Goal: Task Accomplishment & Management: Use online tool/utility

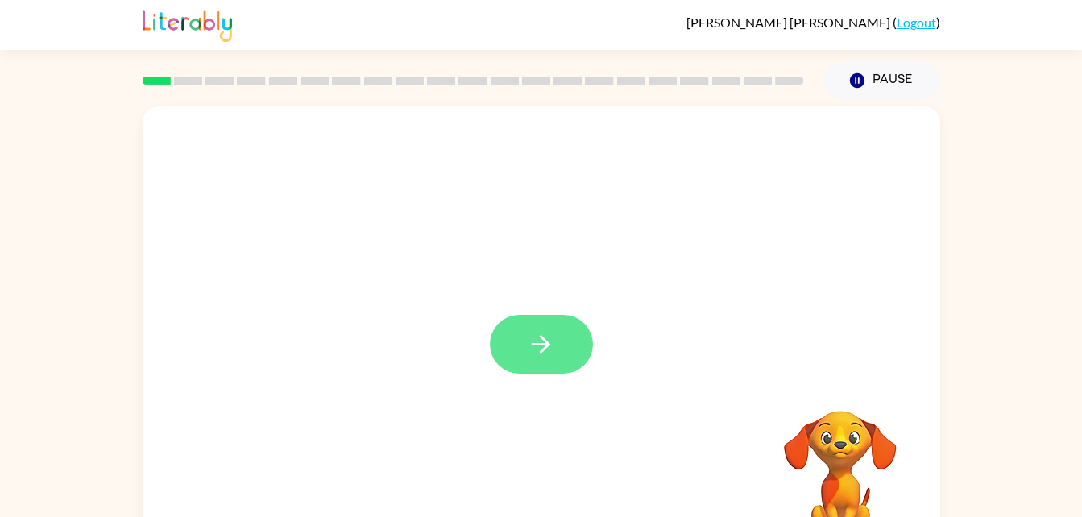
click at [560, 334] on button "button" at bounding box center [541, 344] width 103 height 59
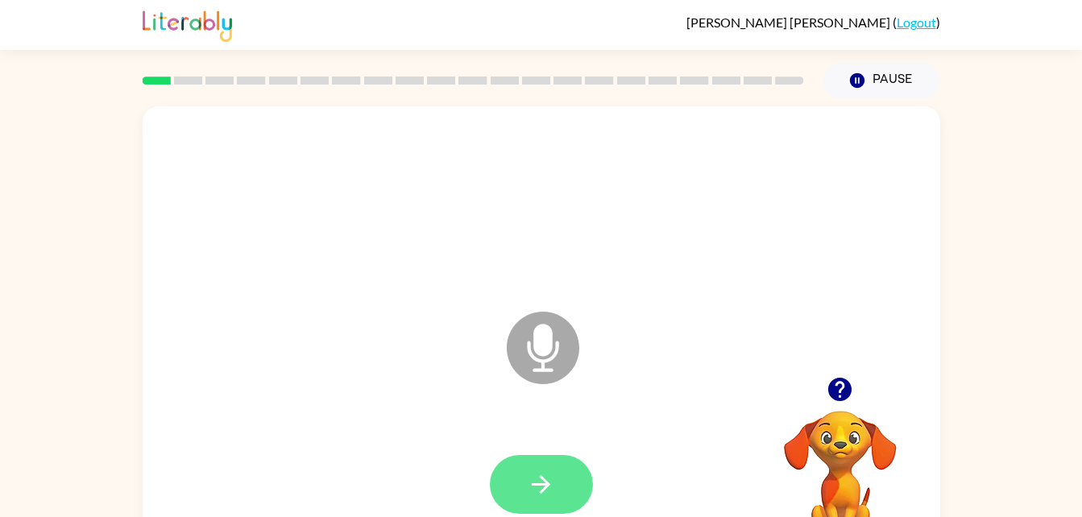
click at [519, 455] on button "button" at bounding box center [541, 484] width 103 height 59
click at [553, 479] on icon "button" at bounding box center [541, 485] width 28 height 28
click at [537, 495] on icon "button" at bounding box center [541, 485] width 28 height 28
click at [522, 487] on button "button" at bounding box center [541, 484] width 103 height 59
click at [545, 491] on icon "button" at bounding box center [541, 485] width 28 height 28
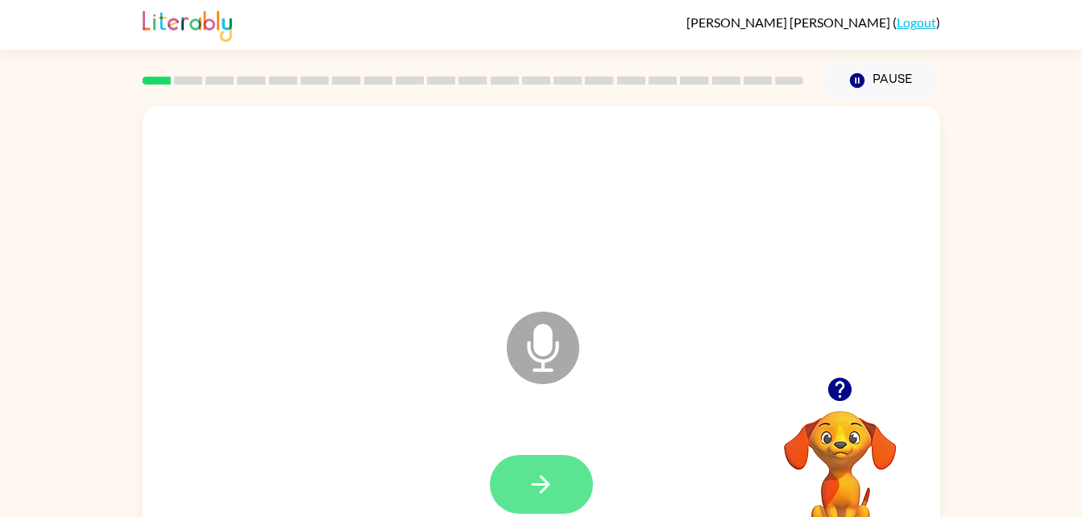
click at [549, 476] on icon "button" at bounding box center [541, 485] width 28 height 28
click at [527, 483] on icon "button" at bounding box center [541, 485] width 28 height 28
click at [525, 483] on button "button" at bounding box center [541, 484] width 103 height 59
click at [490, 482] on button "button" at bounding box center [541, 484] width 103 height 59
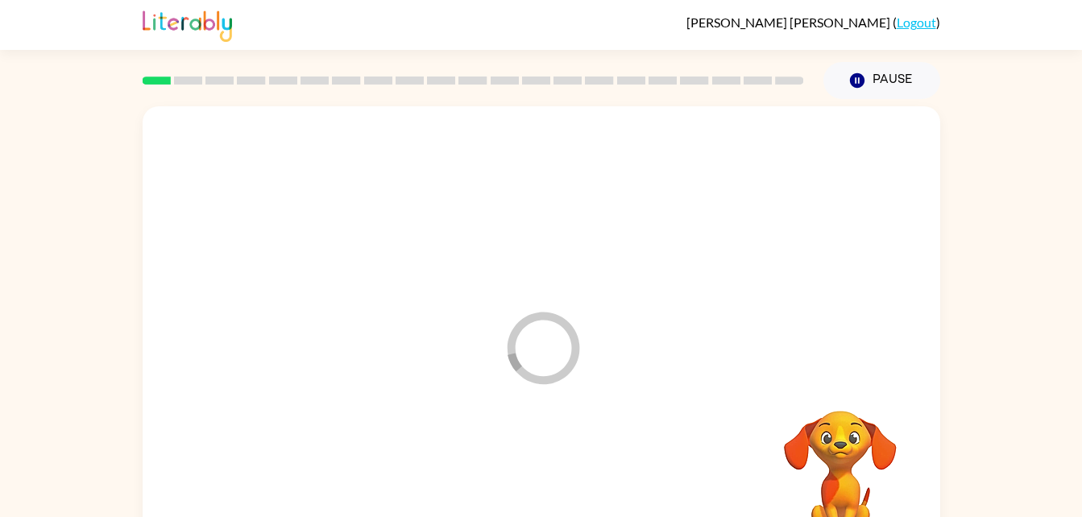
click at [489, 489] on div at bounding box center [541, 485] width 765 height 132
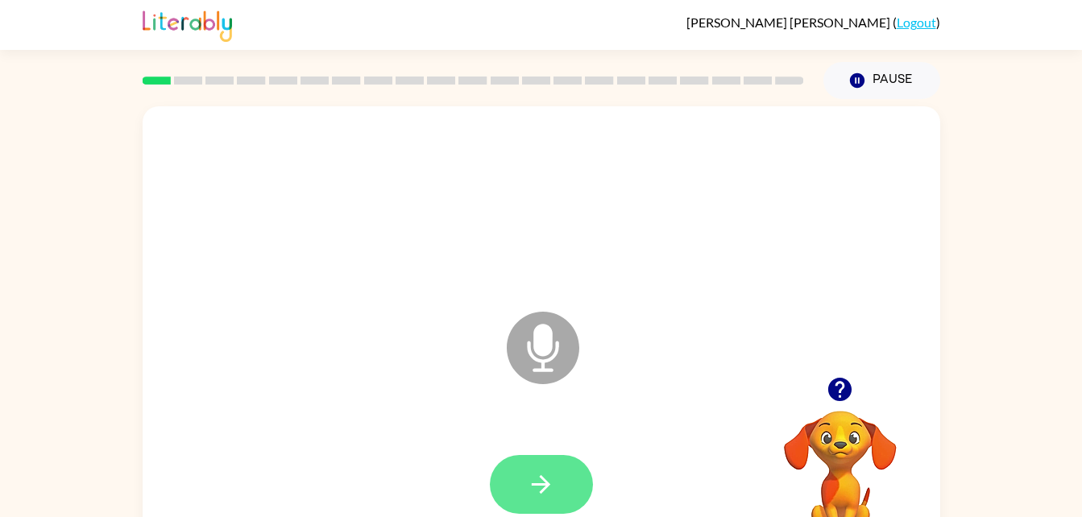
click at [544, 491] on icon "button" at bounding box center [541, 484] width 19 height 19
click at [513, 487] on button "button" at bounding box center [541, 484] width 103 height 59
click at [524, 458] on button "button" at bounding box center [541, 484] width 103 height 59
click at [521, 472] on button "button" at bounding box center [541, 484] width 103 height 59
click at [541, 479] on icon "button" at bounding box center [541, 485] width 28 height 28
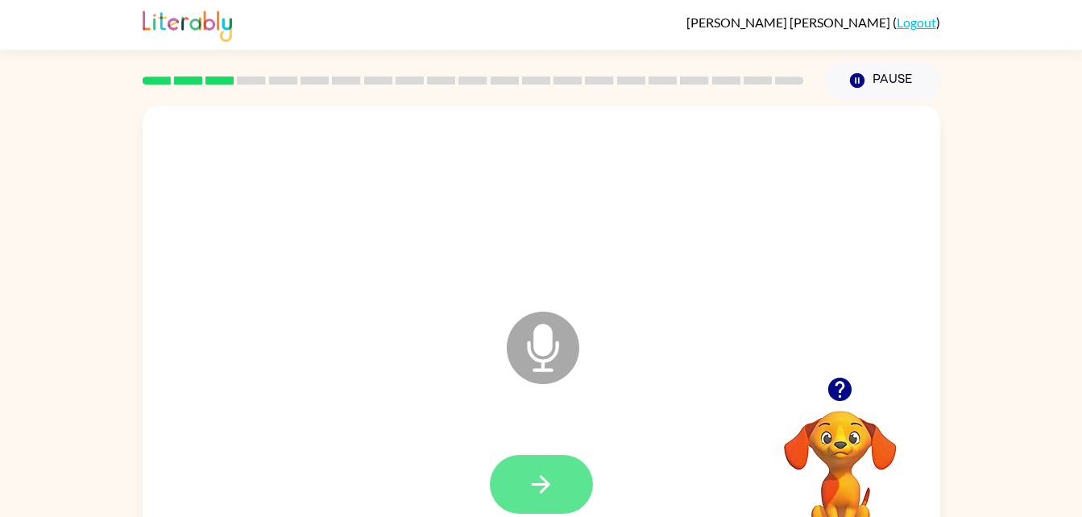
click at [545, 459] on button "button" at bounding box center [541, 484] width 103 height 59
click at [550, 478] on icon "button" at bounding box center [541, 485] width 28 height 28
click at [515, 478] on button "button" at bounding box center [541, 484] width 103 height 59
click at [514, 494] on div at bounding box center [541, 485] width 765 height 132
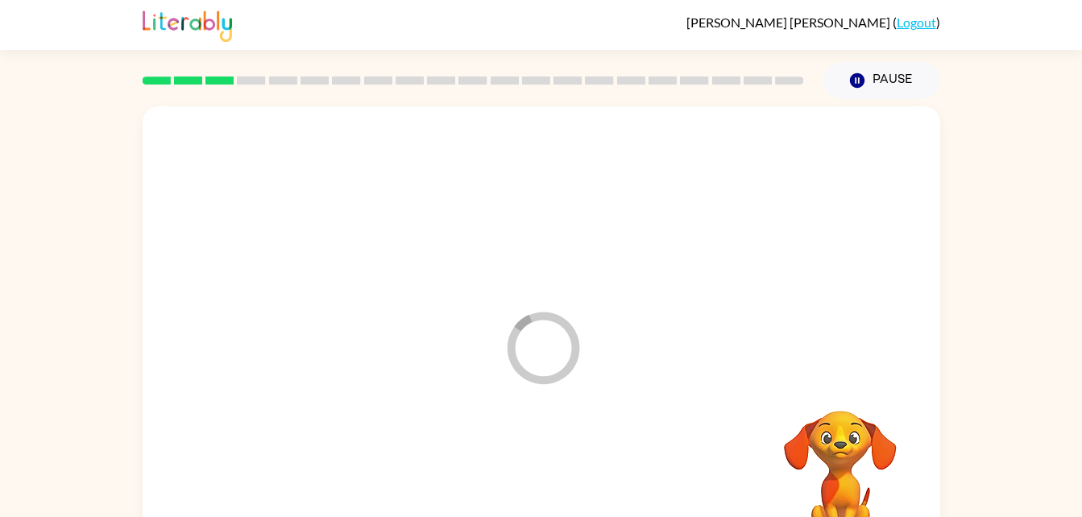
click at [502, 493] on div at bounding box center [541, 485] width 765 height 132
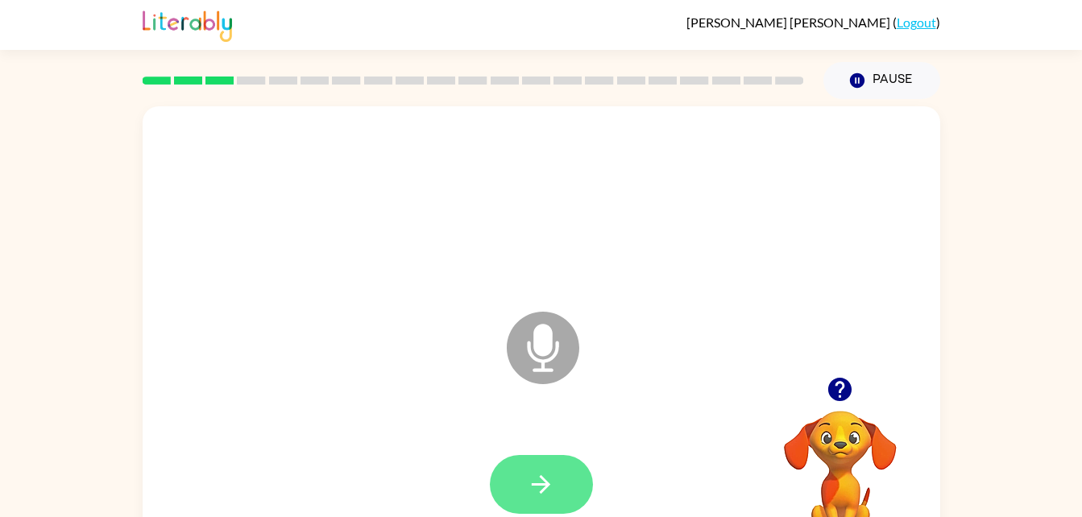
click at [538, 478] on icon "button" at bounding box center [541, 485] width 28 height 28
click at [545, 496] on icon "button" at bounding box center [541, 485] width 28 height 28
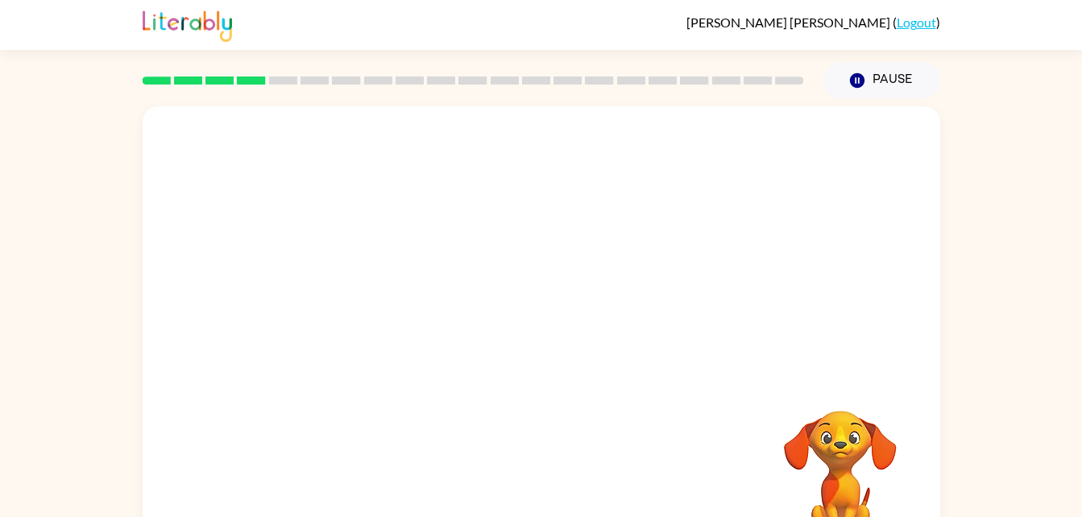
click at [509, 472] on div at bounding box center [541, 485] width 765 height 132
click at [546, 494] on div at bounding box center [541, 485] width 765 height 132
click at [547, 496] on div at bounding box center [541, 485] width 765 height 132
click at [512, 454] on div at bounding box center [541, 485] width 765 height 132
click at [509, 426] on div at bounding box center [541, 485] width 765 height 132
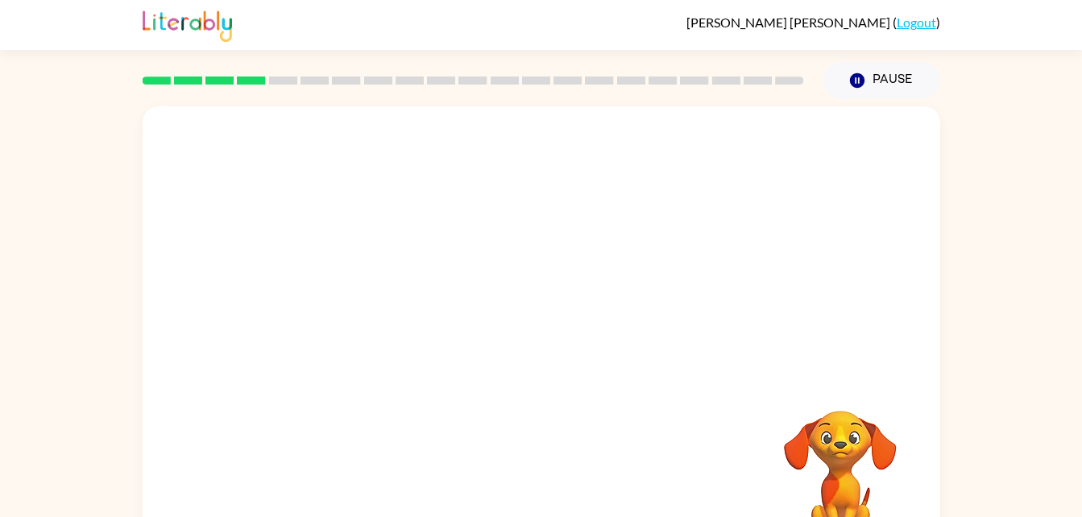
click at [480, 446] on div at bounding box center [541, 485] width 765 height 132
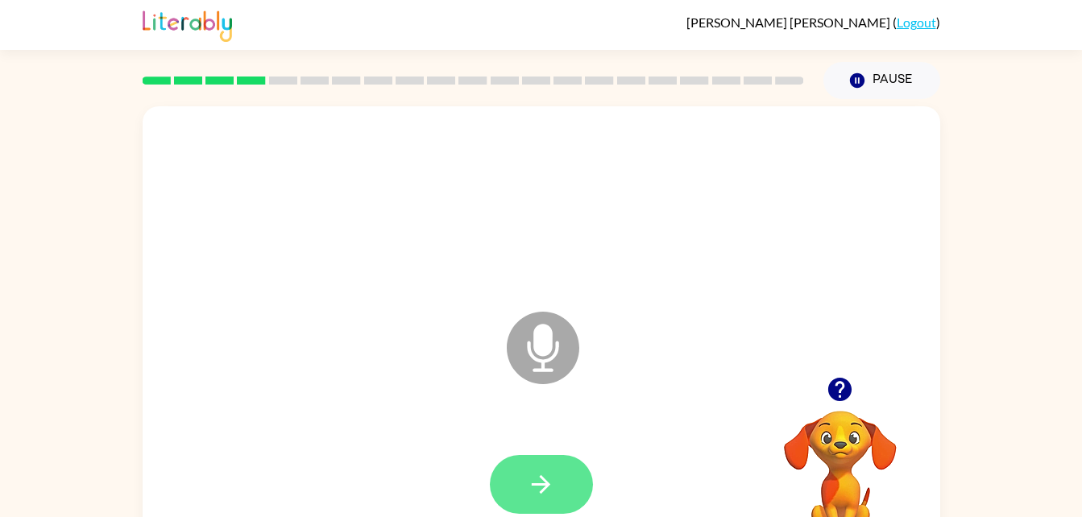
click at [521, 479] on button "button" at bounding box center [541, 484] width 103 height 59
click at [530, 355] on icon "Microphone The Microphone is here when it is your turn to talk" at bounding box center [624, 368] width 242 height 121
click at [503, 327] on icon "Microphone The Microphone is here when it is your turn to talk" at bounding box center [624, 368] width 242 height 121
click at [583, 355] on icon "Microphone The Microphone is here when it is your turn to talk" at bounding box center [624, 368] width 242 height 121
click at [554, 446] on div at bounding box center [541, 485] width 765 height 132
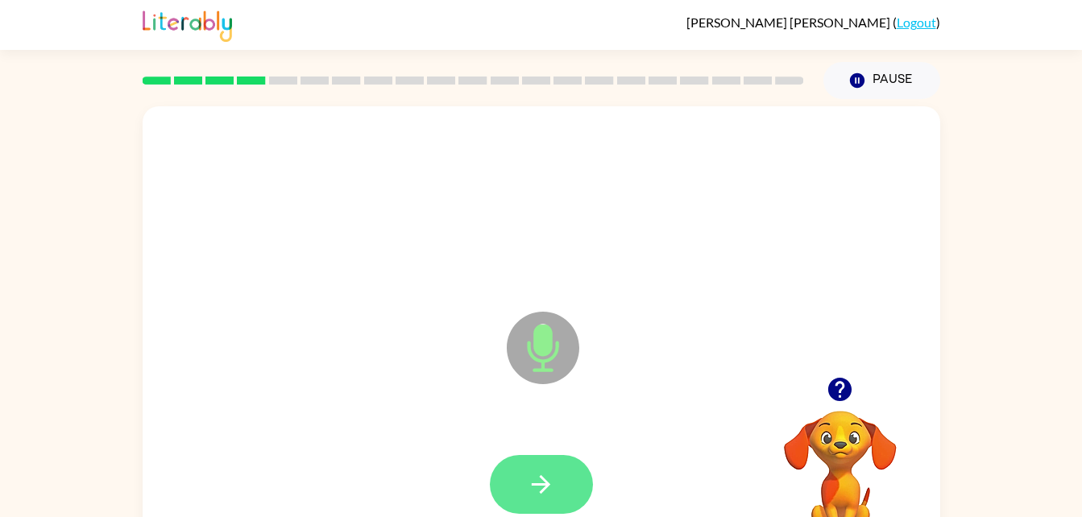
click at [583, 485] on button "button" at bounding box center [541, 484] width 103 height 59
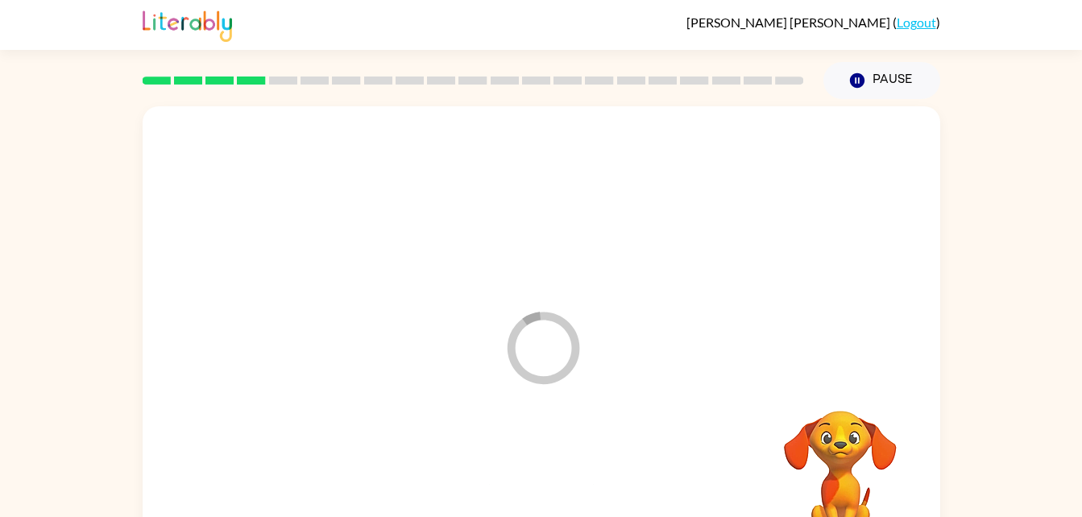
click at [545, 473] on div at bounding box center [541, 485] width 765 height 132
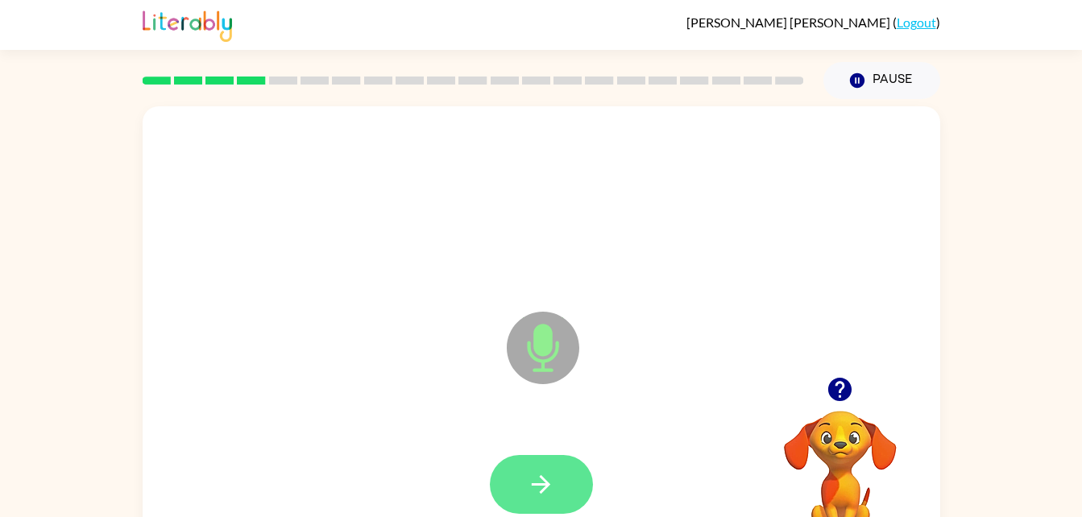
click at [537, 478] on icon "button" at bounding box center [541, 485] width 28 height 28
click at [579, 460] on button "button" at bounding box center [541, 484] width 103 height 59
click at [547, 485] on icon "button" at bounding box center [541, 484] width 19 height 19
click at [562, 492] on button "button" at bounding box center [541, 484] width 103 height 59
click at [531, 468] on button "button" at bounding box center [541, 484] width 103 height 59
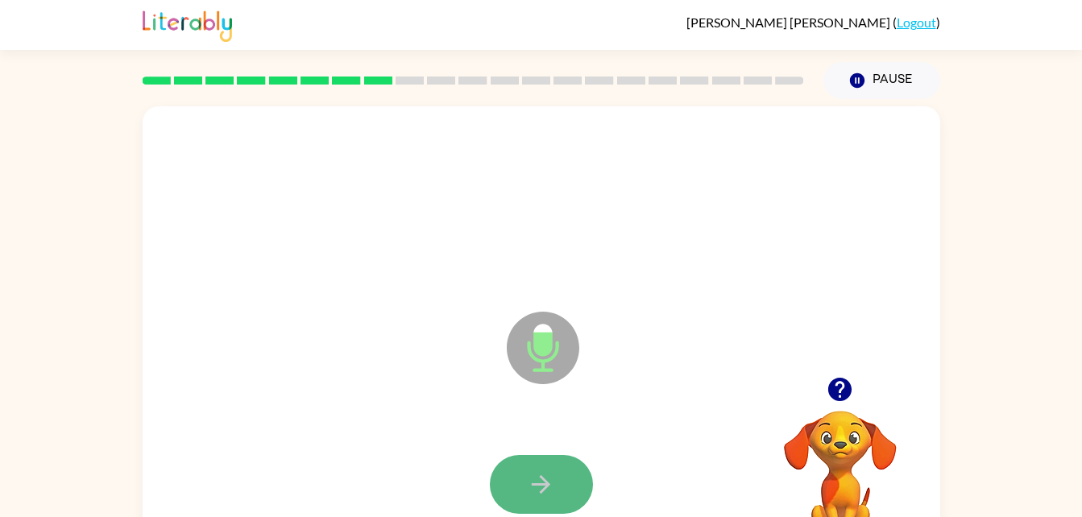
click at [521, 486] on button "button" at bounding box center [541, 484] width 103 height 59
click at [530, 487] on icon "button" at bounding box center [541, 485] width 28 height 28
click at [541, 481] on icon "button" at bounding box center [541, 485] width 28 height 28
click at [554, 494] on icon "button" at bounding box center [541, 485] width 28 height 28
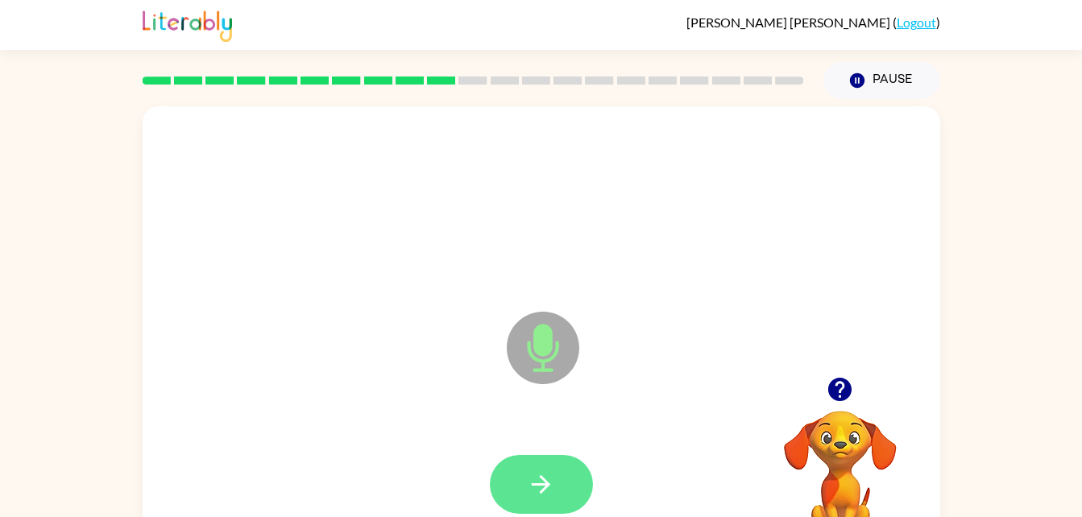
click at [546, 490] on icon "button" at bounding box center [541, 485] width 28 height 28
click at [536, 491] on icon "button" at bounding box center [541, 485] width 28 height 28
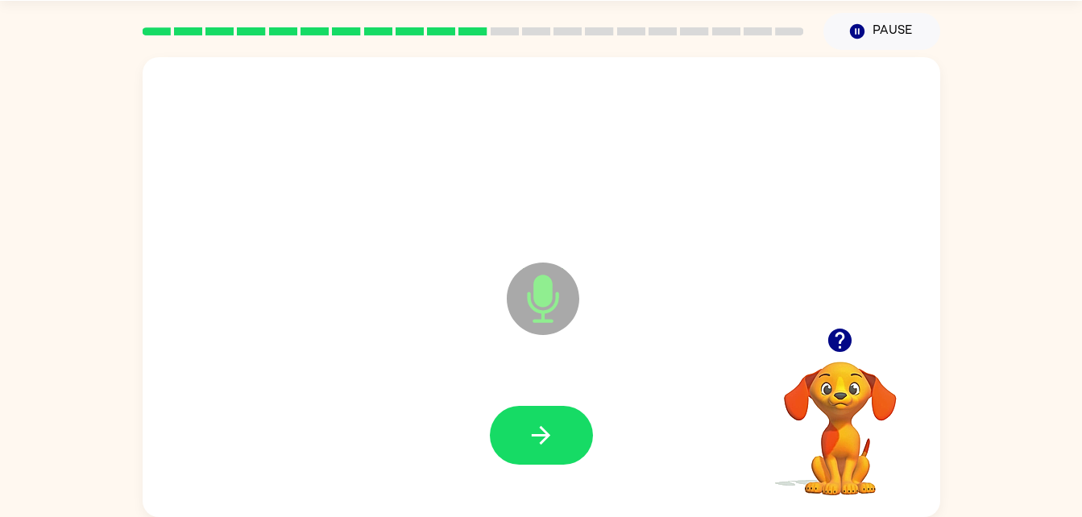
scroll to position [46, 0]
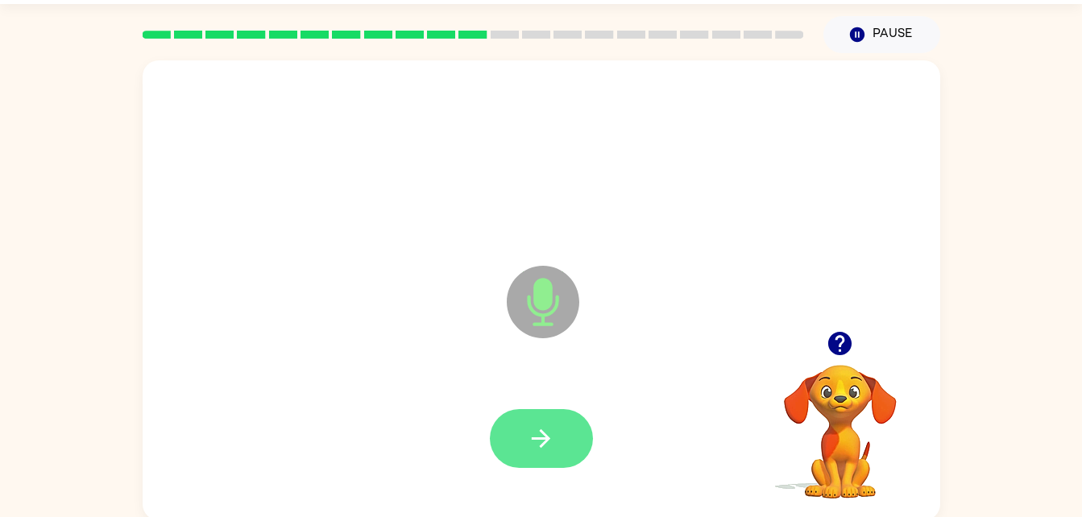
click at [577, 456] on button "button" at bounding box center [541, 438] width 103 height 59
click at [572, 454] on button "button" at bounding box center [541, 438] width 103 height 59
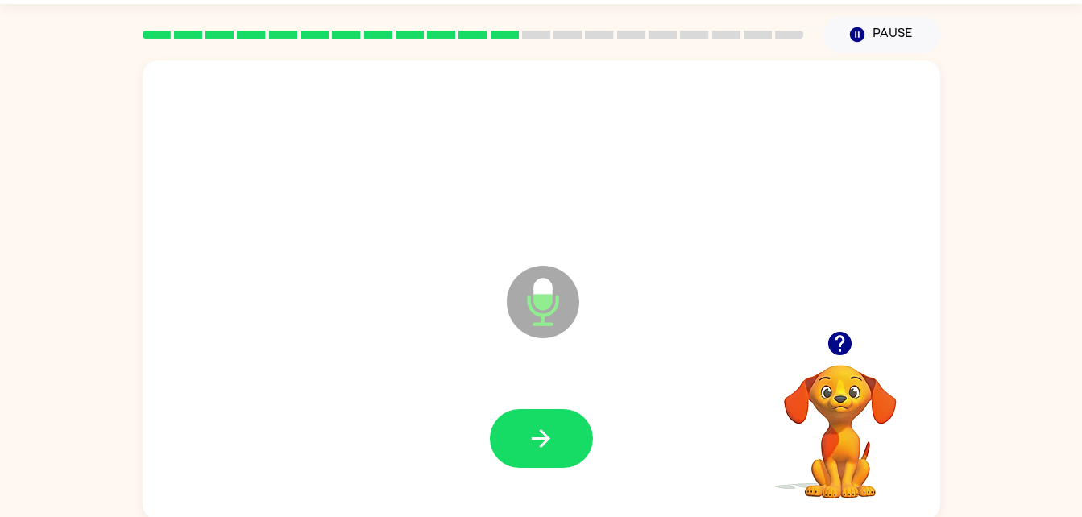
scroll to position [43, 0]
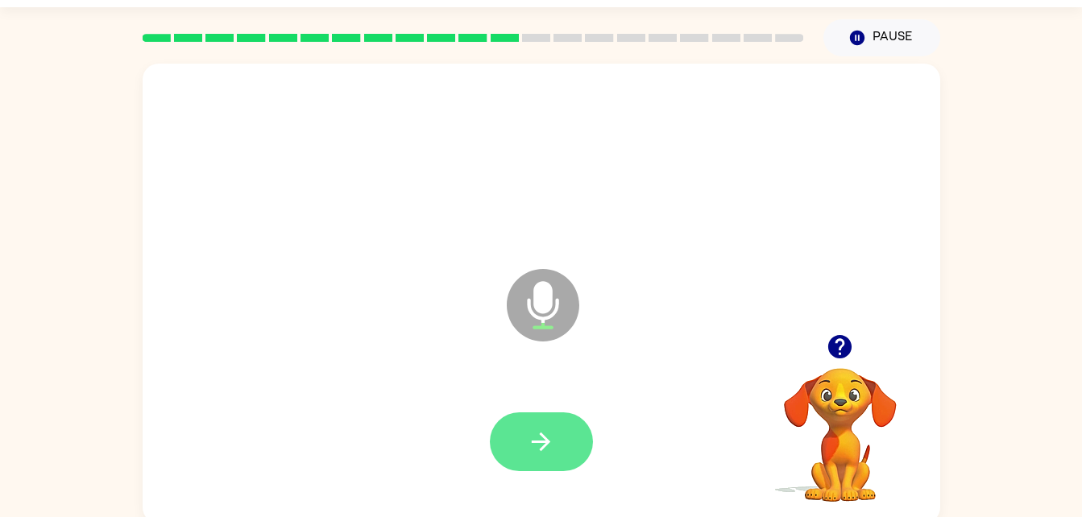
click at [536, 457] on button "button" at bounding box center [541, 442] width 103 height 59
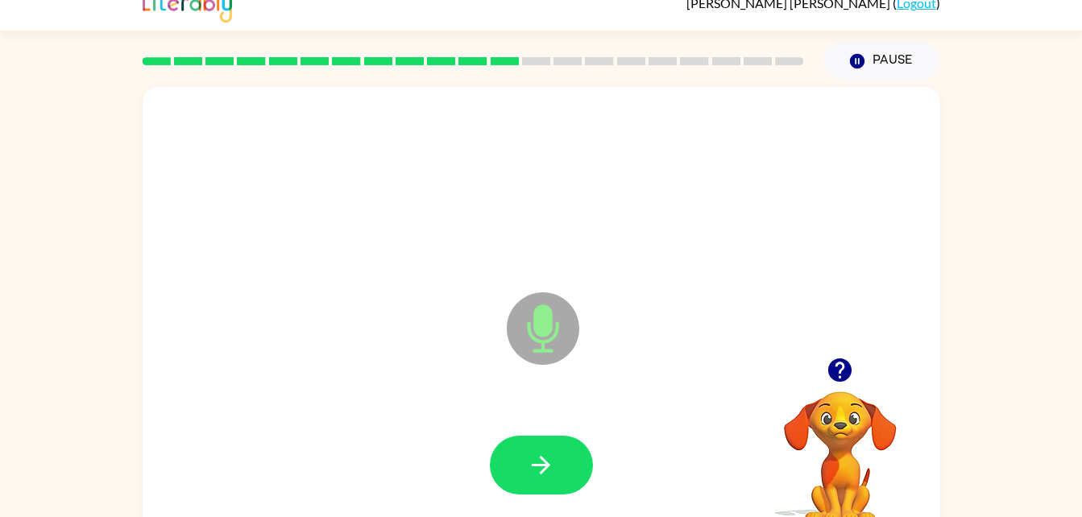
scroll to position [12, 0]
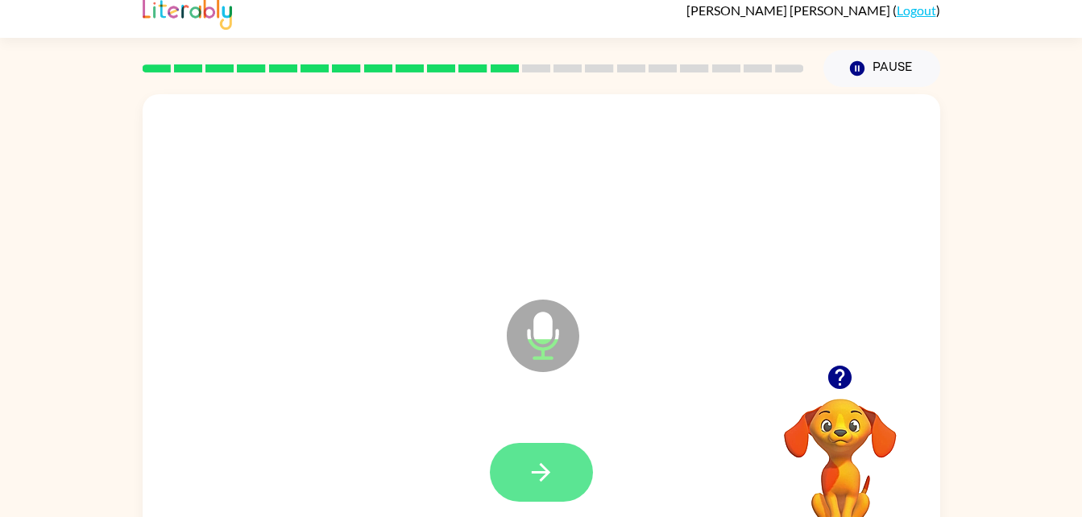
click at [518, 452] on button "button" at bounding box center [541, 472] width 103 height 59
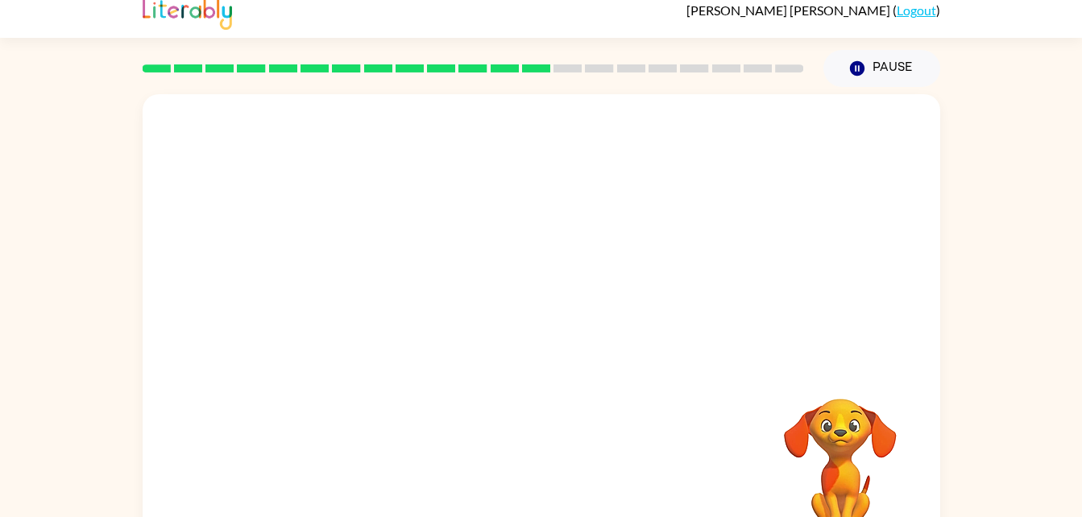
scroll to position [0, 0]
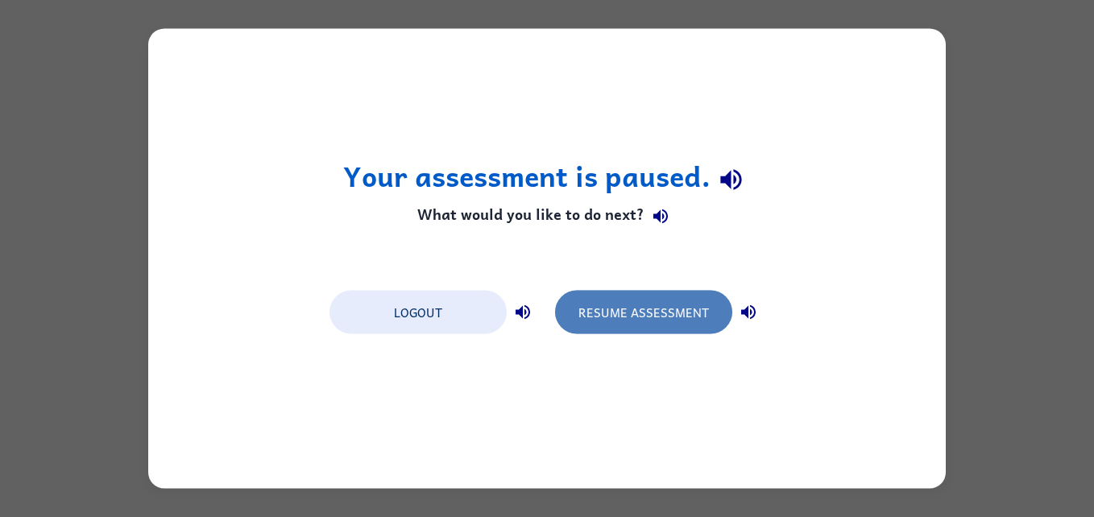
click at [627, 313] on button "Resume Assessment" at bounding box center [643, 313] width 177 height 44
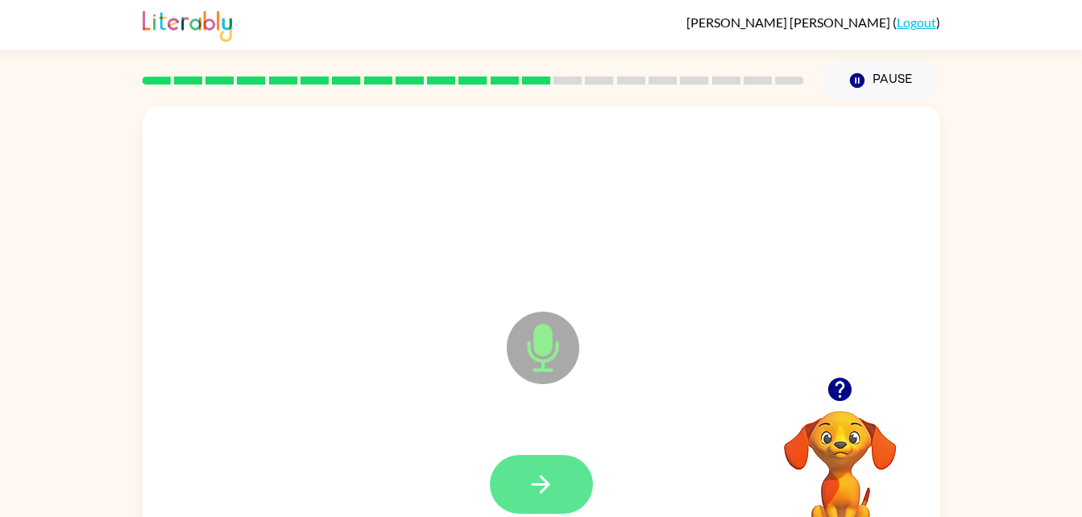
click at [509, 493] on button "button" at bounding box center [541, 484] width 103 height 59
click at [545, 496] on icon "button" at bounding box center [541, 485] width 28 height 28
click at [546, 471] on icon "button" at bounding box center [541, 485] width 28 height 28
click at [561, 513] on div at bounding box center [541, 484] width 103 height 59
click at [542, 469] on button "button" at bounding box center [541, 484] width 103 height 59
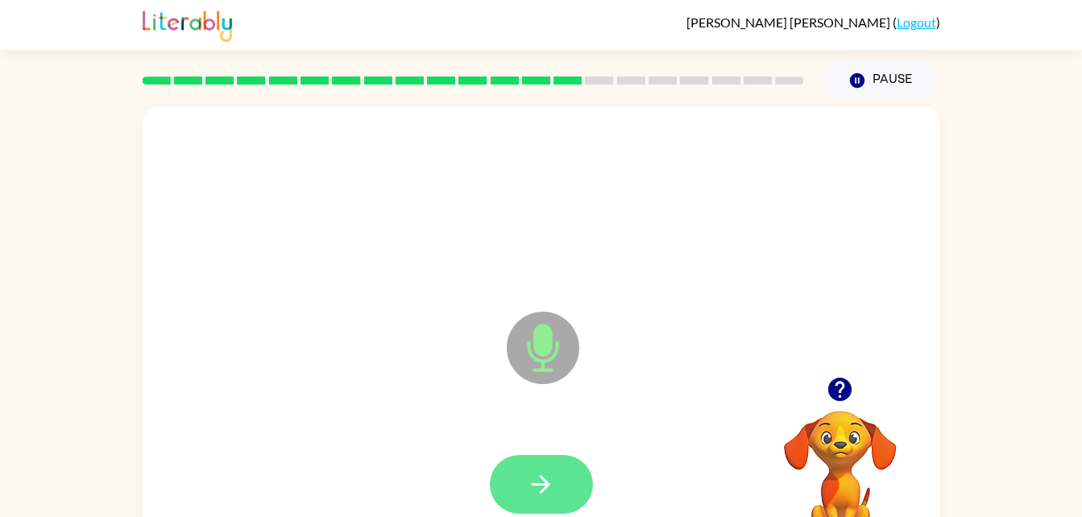
click at [562, 476] on button "button" at bounding box center [541, 484] width 103 height 59
click at [554, 481] on icon "button" at bounding box center [541, 485] width 28 height 28
click at [544, 455] on button "button" at bounding box center [541, 484] width 103 height 59
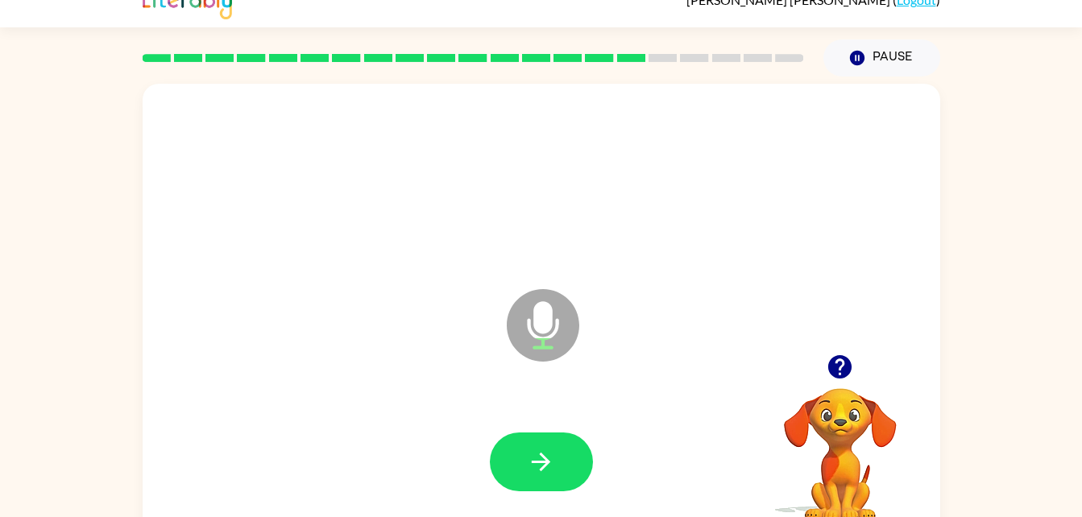
scroll to position [24, 0]
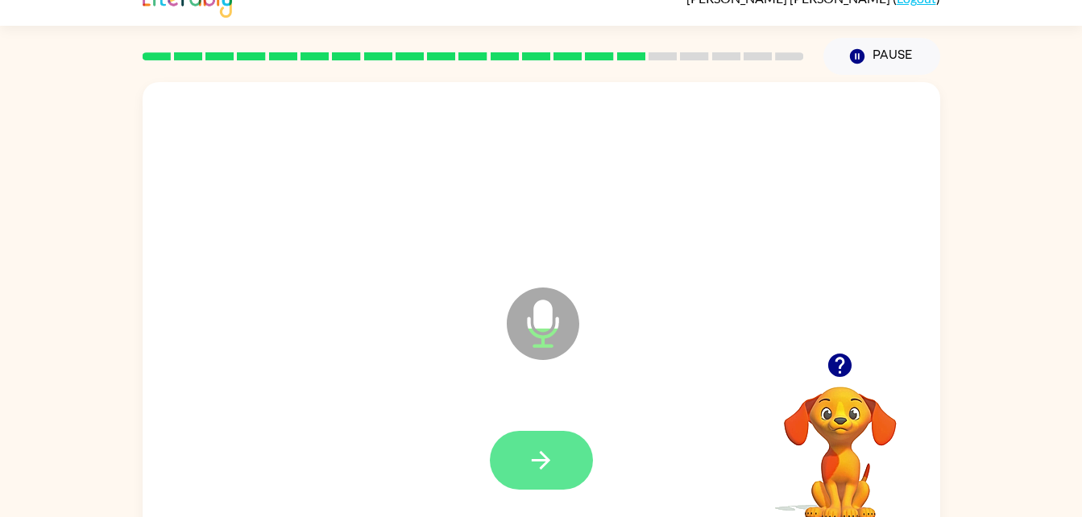
click at [530, 452] on icon "button" at bounding box center [541, 460] width 28 height 28
click at [514, 454] on button "button" at bounding box center [541, 460] width 103 height 59
click at [554, 441] on button "button" at bounding box center [541, 460] width 103 height 59
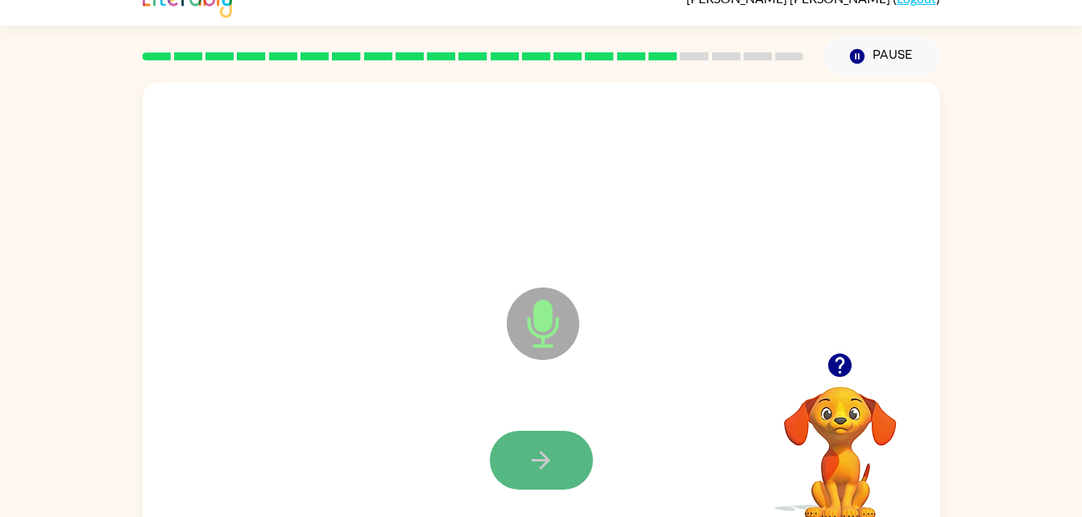
click at [529, 452] on icon "button" at bounding box center [541, 460] width 28 height 28
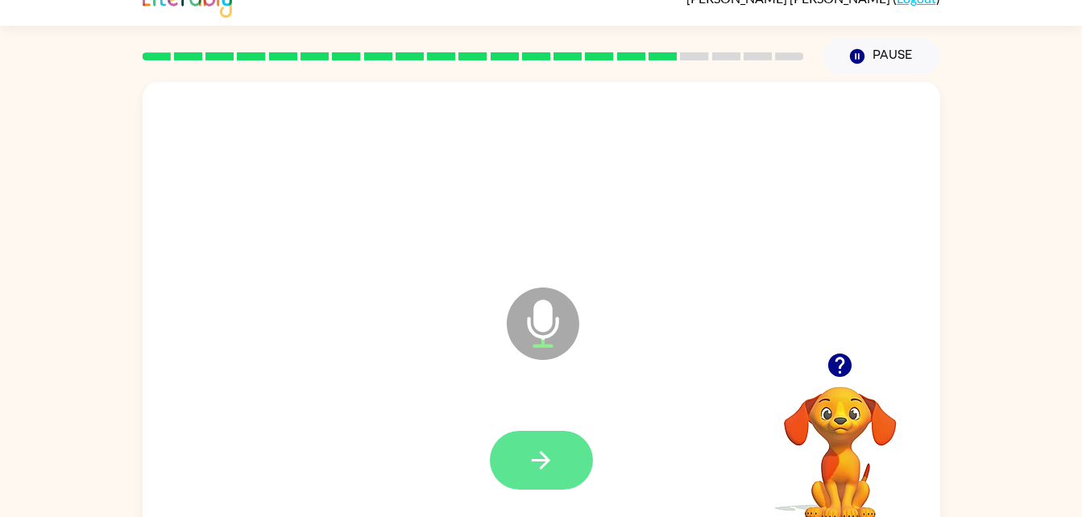
click at [533, 467] on icon "button" at bounding box center [541, 460] width 28 height 28
click at [511, 466] on button "button" at bounding box center [541, 460] width 103 height 59
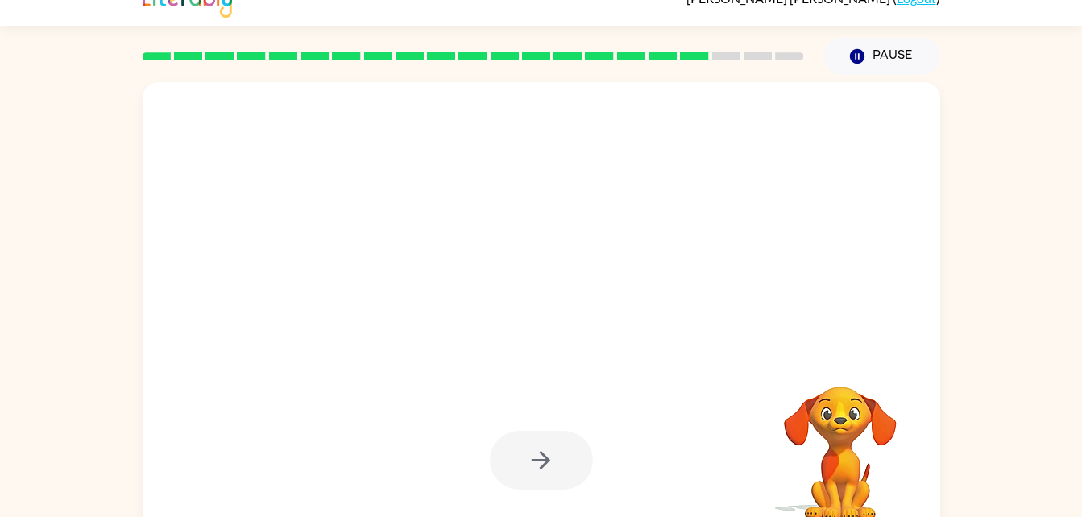
click at [512, 479] on div at bounding box center [541, 460] width 103 height 59
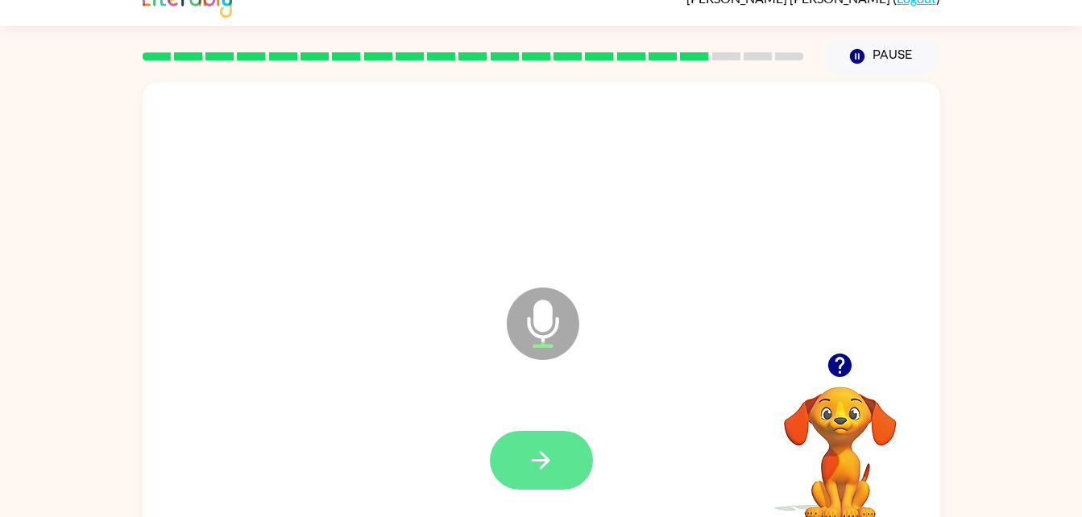
click at [534, 454] on icon "button" at bounding box center [541, 460] width 28 height 28
click at [518, 455] on button "button" at bounding box center [541, 460] width 103 height 59
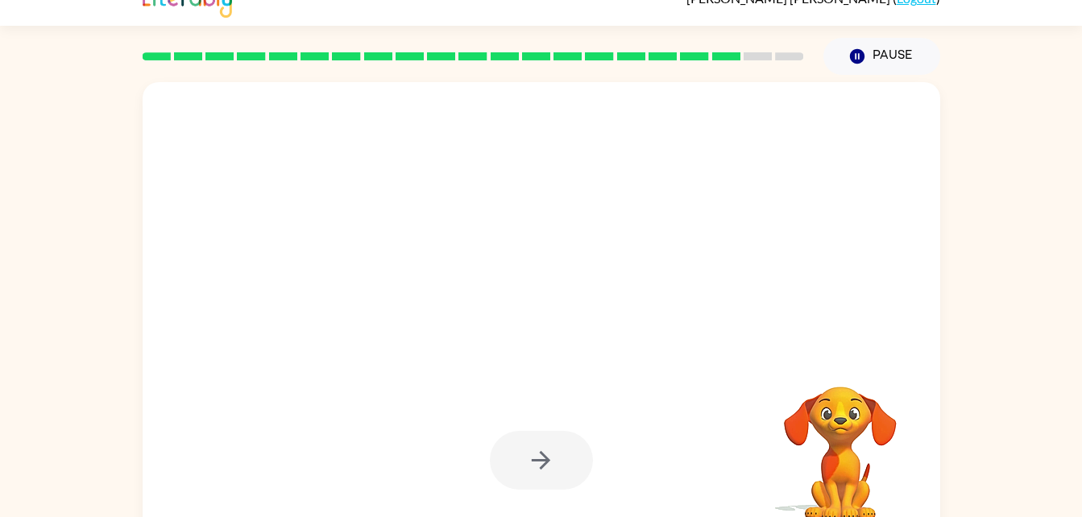
click at [533, 449] on div at bounding box center [541, 460] width 103 height 59
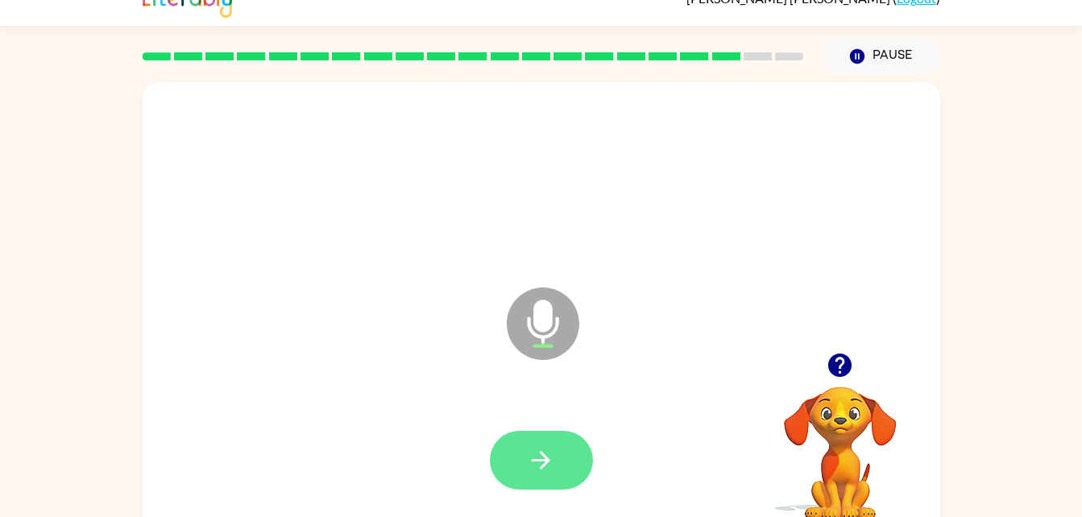
click at [523, 446] on button "button" at bounding box center [541, 460] width 103 height 59
click at [571, 466] on button "button" at bounding box center [541, 460] width 103 height 59
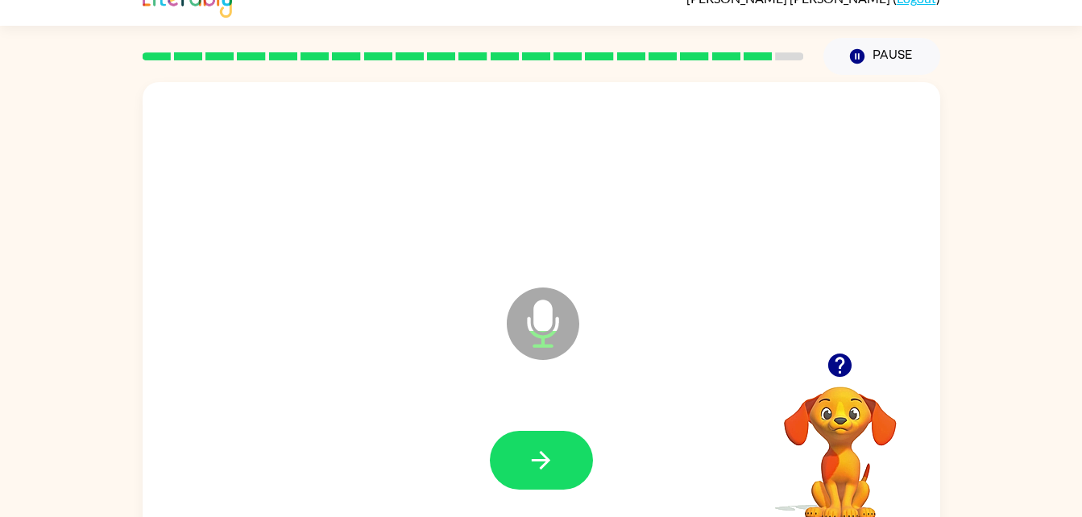
scroll to position [49, 0]
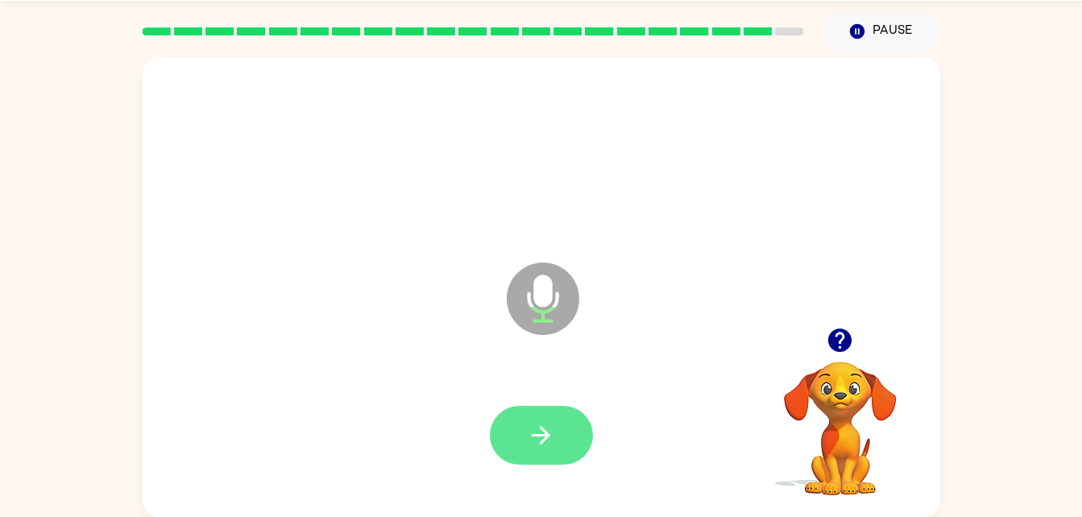
click at [550, 431] on icon "button" at bounding box center [541, 435] width 28 height 28
click at [536, 435] on div at bounding box center [541, 435] width 103 height 59
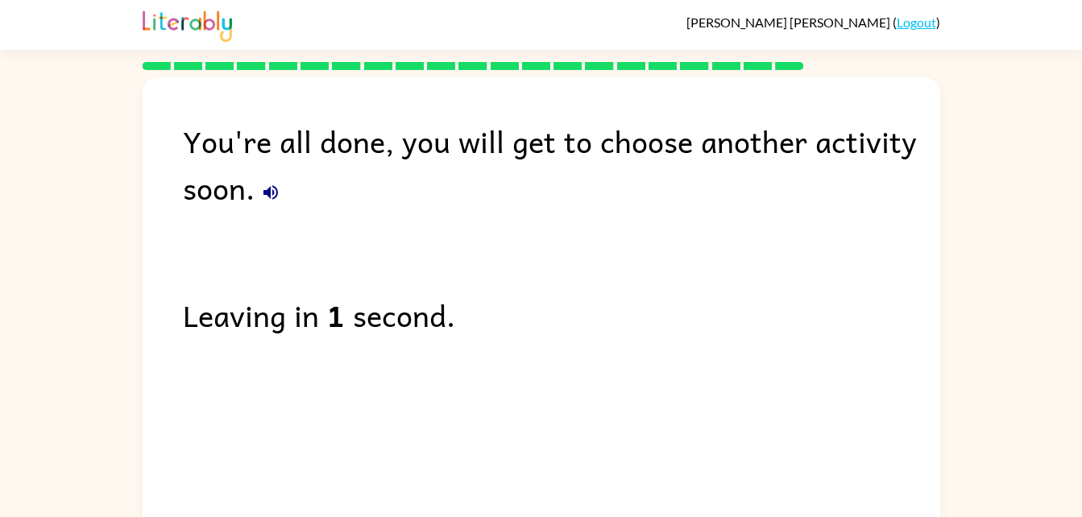
scroll to position [20, 0]
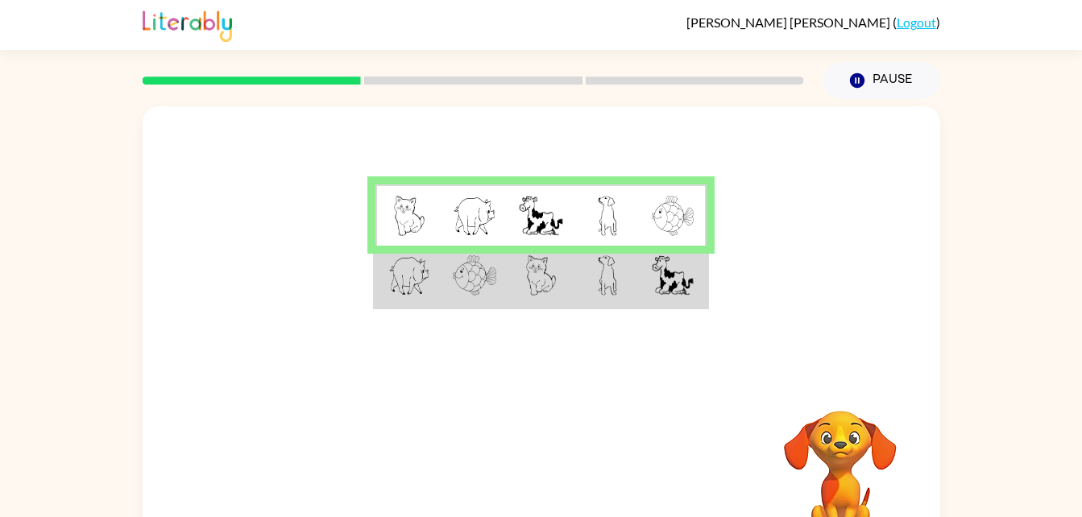
click at [548, 292] on img at bounding box center [541, 275] width 31 height 40
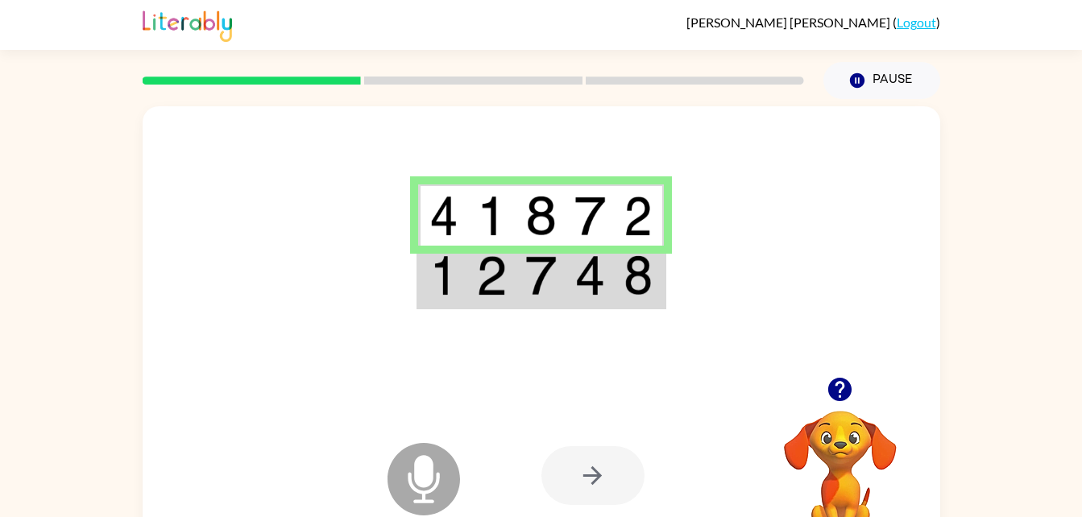
click at [662, 226] on td at bounding box center [639, 216] width 49 height 62
click at [419, 495] on icon at bounding box center [424, 479] width 73 height 73
click at [639, 500] on div at bounding box center [592, 475] width 103 height 59
click at [570, 492] on div at bounding box center [592, 475] width 103 height 59
click at [610, 496] on div at bounding box center [592, 475] width 103 height 59
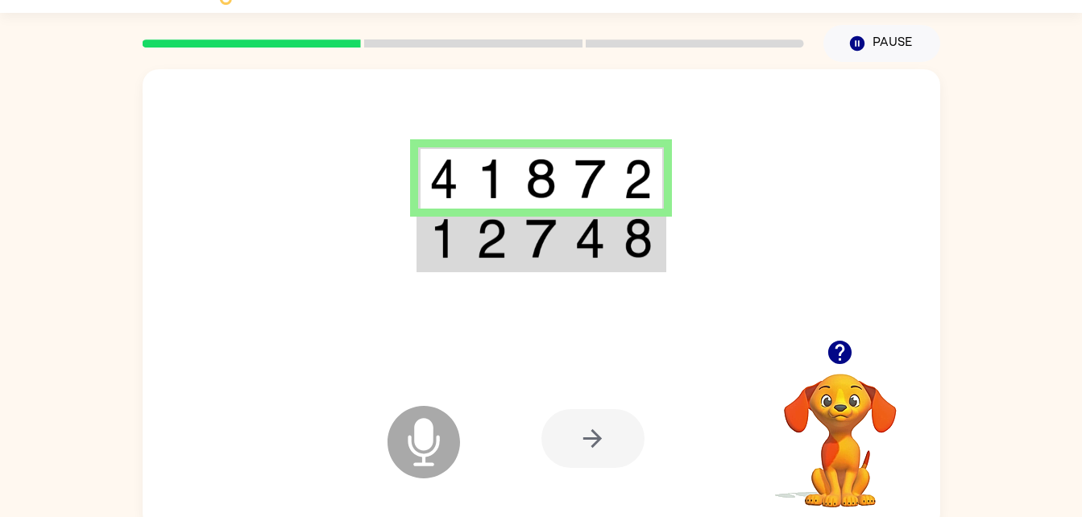
scroll to position [18, 0]
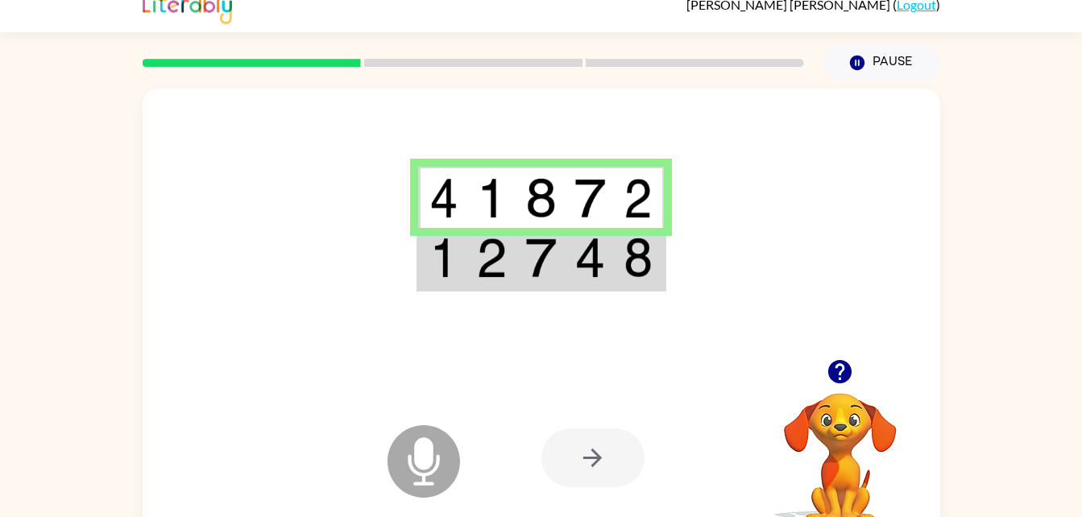
click at [492, 259] on img at bounding box center [491, 258] width 31 height 40
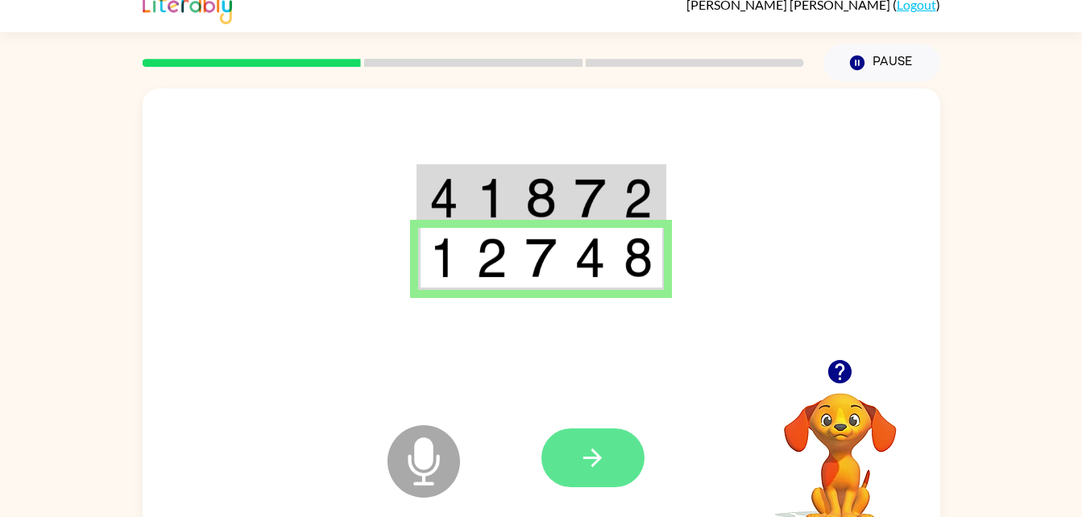
click at [602, 435] on button "button" at bounding box center [592, 458] width 103 height 59
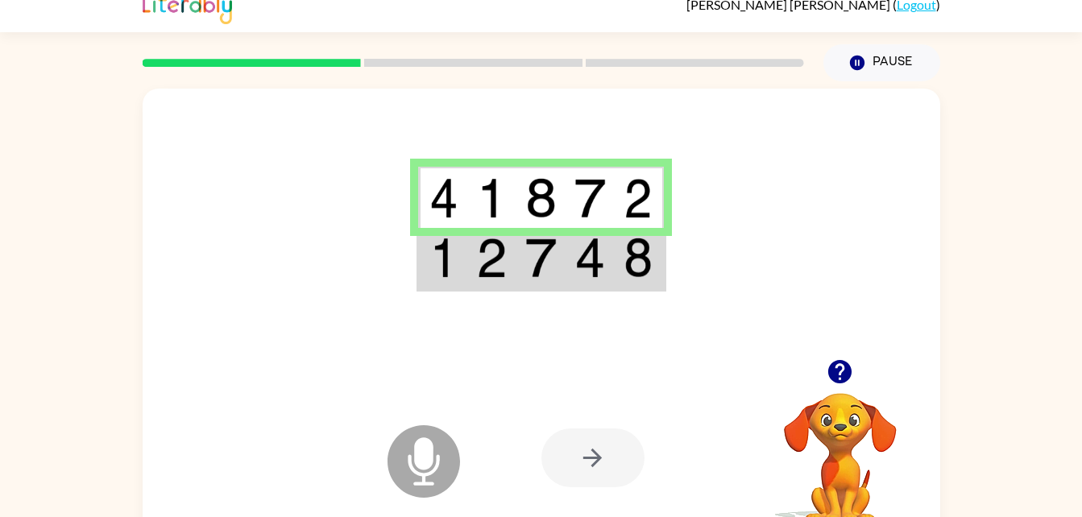
click at [602, 444] on div at bounding box center [592, 458] width 103 height 59
click at [590, 467] on div at bounding box center [592, 458] width 103 height 59
click at [530, 276] on img at bounding box center [540, 258] width 31 height 40
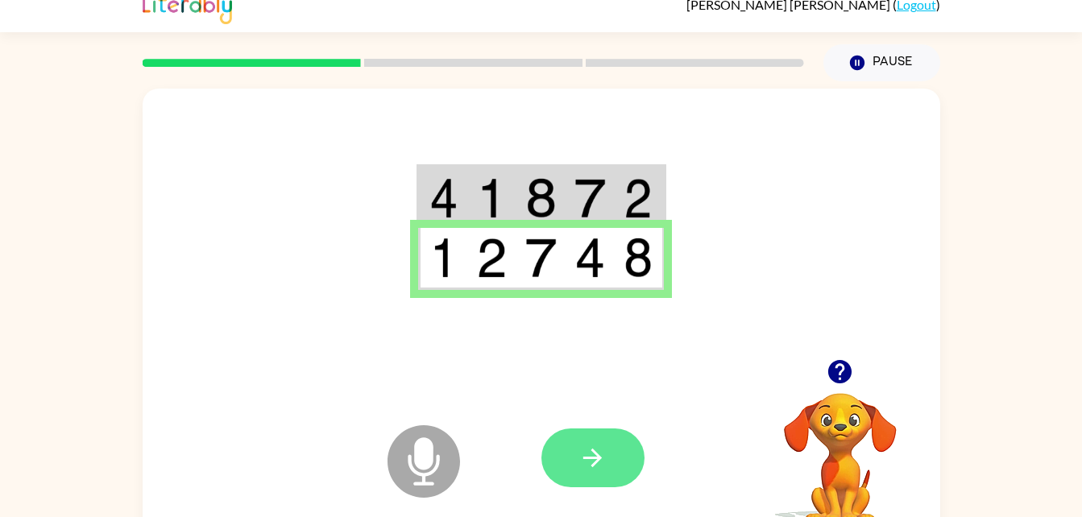
click at [599, 461] on icon "button" at bounding box center [592, 458] width 19 height 19
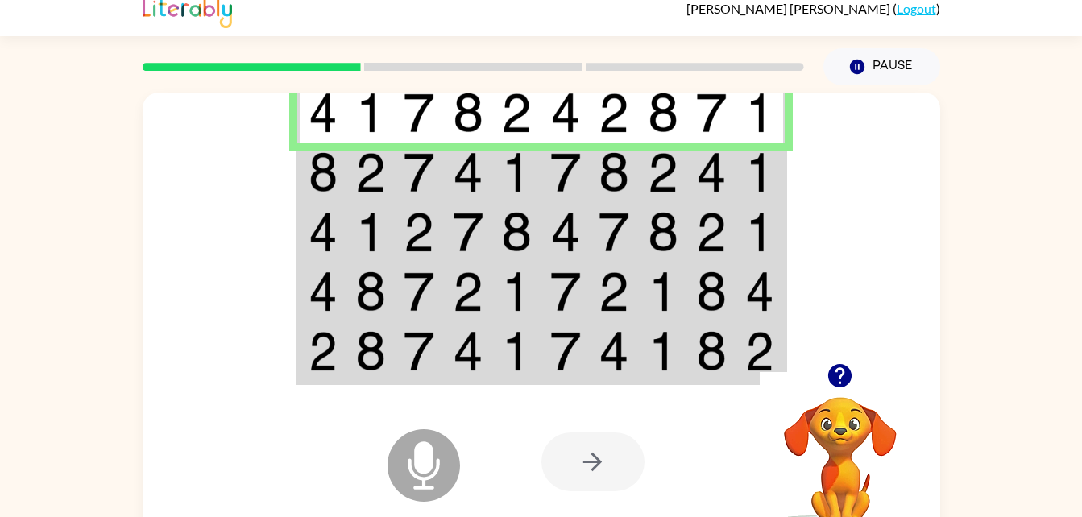
scroll to position [0, 0]
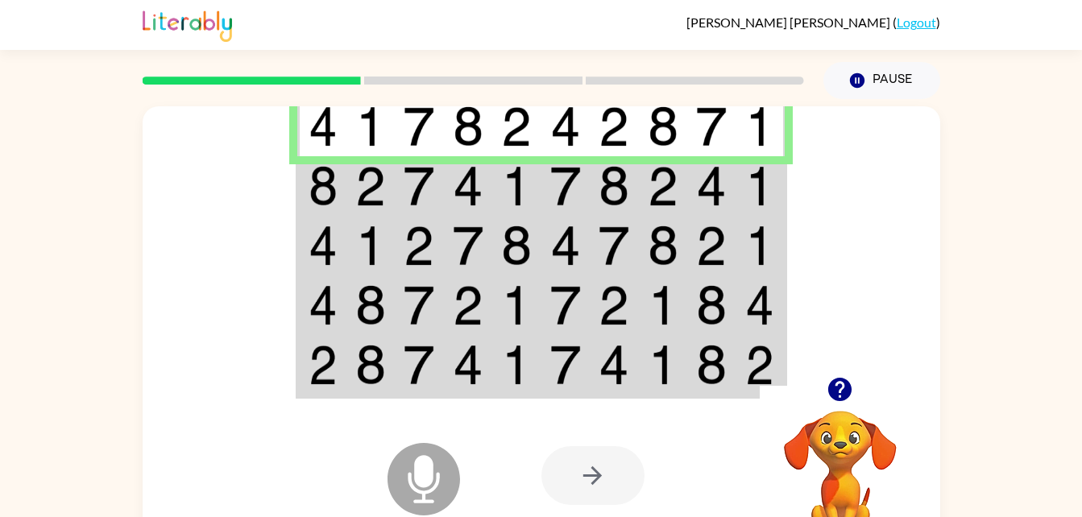
click at [437, 458] on icon at bounding box center [424, 479] width 73 height 73
click at [411, 471] on icon at bounding box center [424, 479] width 73 height 73
click at [579, 469] on div at bounding box center [592, 475] width 103 height 59
click at [591, 499] on div at bounding box center [592, 475] width 103 height 59
click at [602, 514] on icon "Microphone The Microphone is here when it is your turn to talk" at bounding box center [505, 499] width 242 height 121
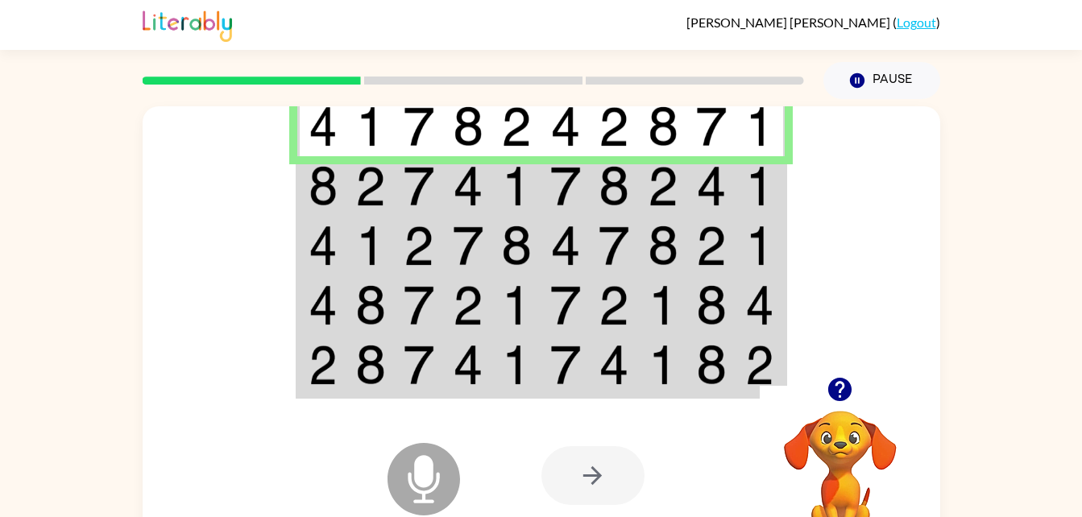
click at [897, 457] on video "Your browser must support playing .mp4 files to use Literably. Please try using…" at bounding box center [840, 466] width 161 height 161
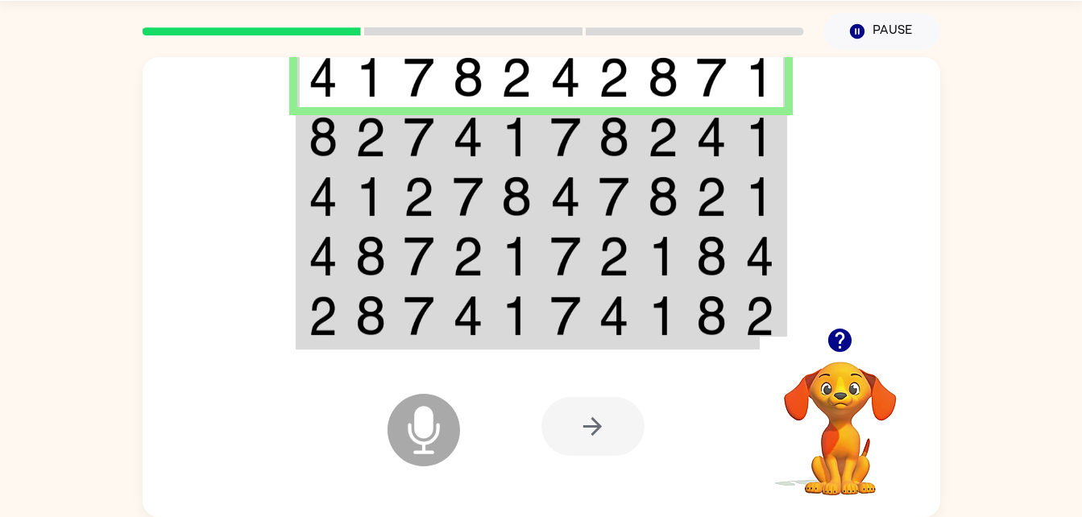
click at [529, 132] on img at bounding box center [516, 137] width 31 height 40
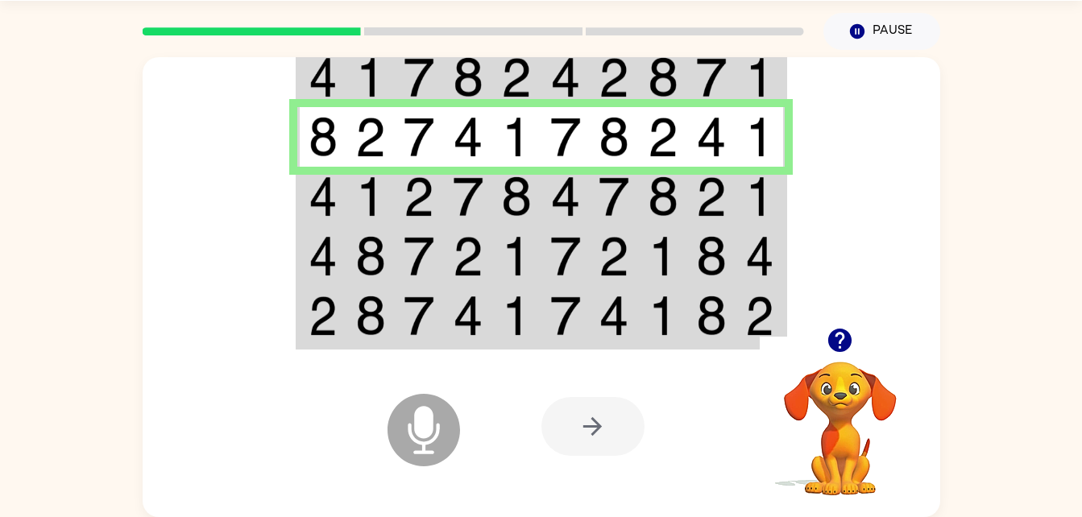
click at [581, 438] on div at bounding box center [592, 426] width 103 height 59
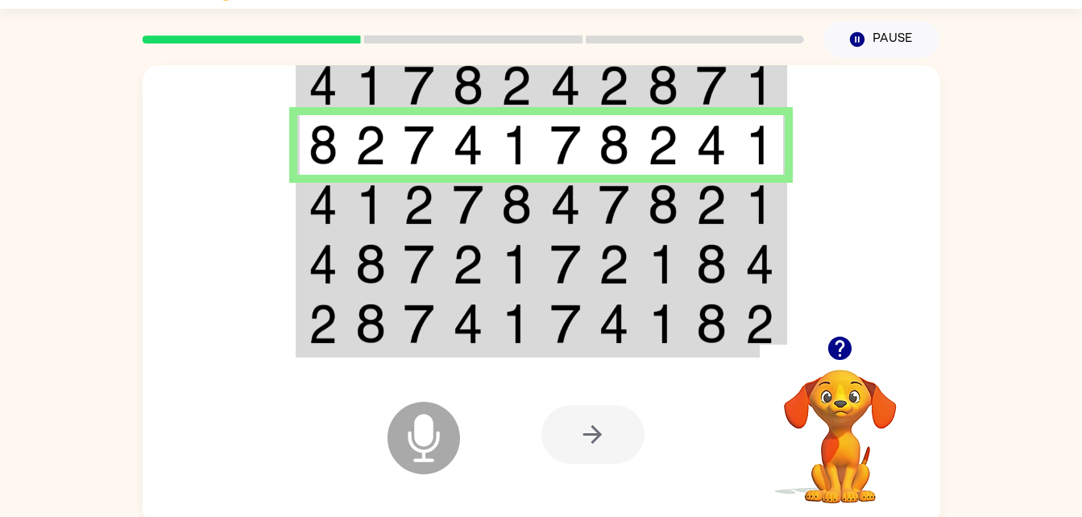
scroll to position [35, 0]
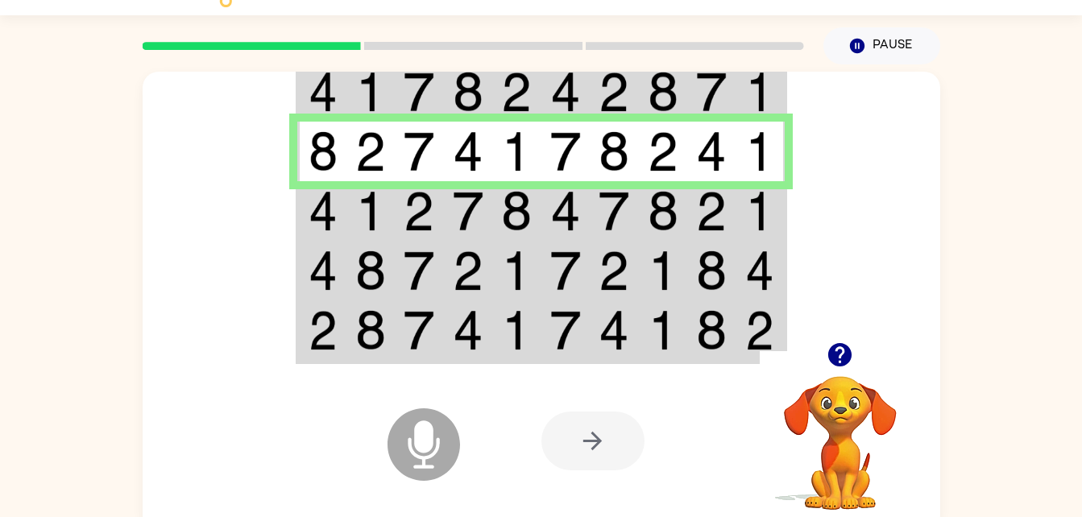
click at [558, 324] on img at bounding box center [565, 330] width 31 height 40
click at [549, 331] on td at bounding box center [565, 332] width 49 height 62
click at [565, 350] on img at bounding box center [565, 330] width 31 height 40
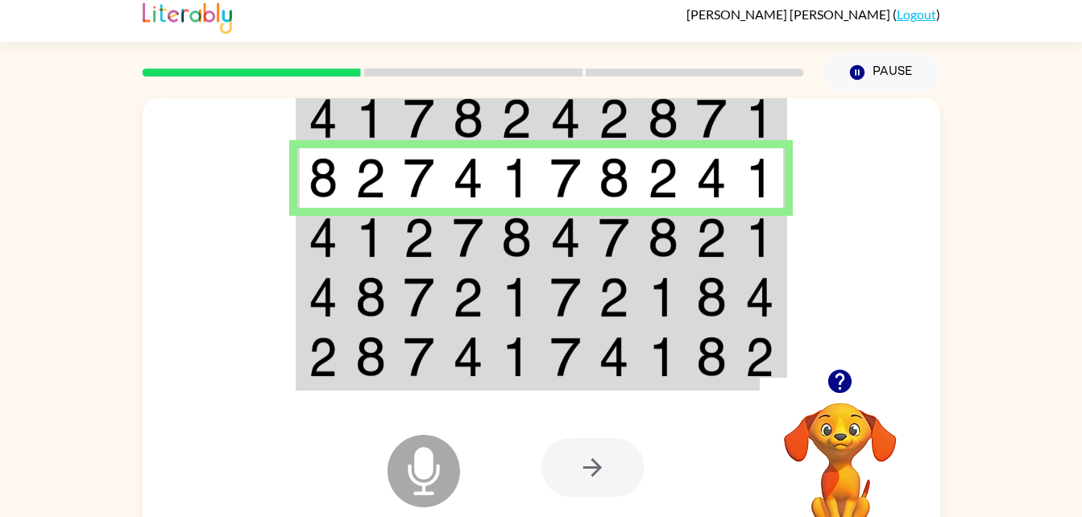
scroll to position [0, 0]
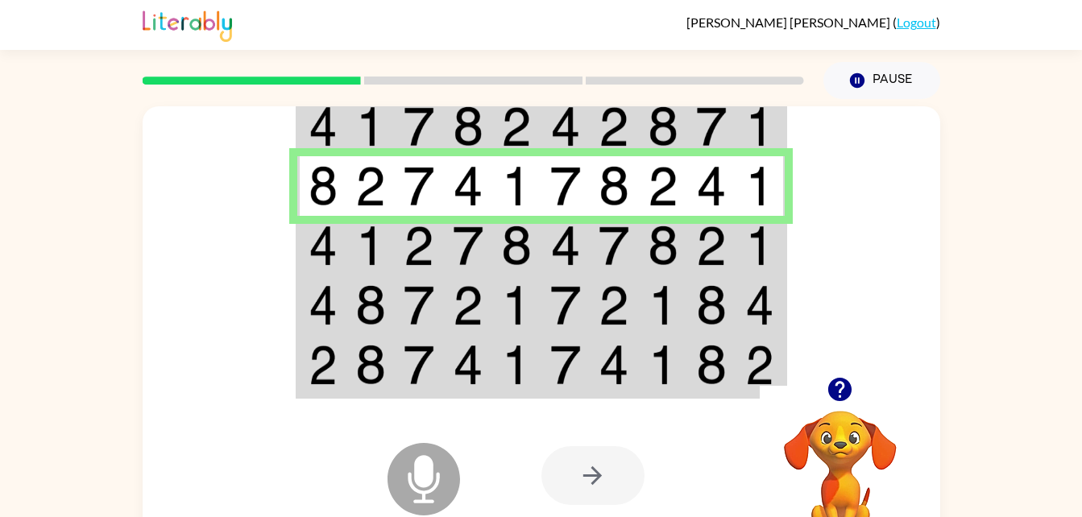
click at [915, 458] on video "Your browser must support playing .mp4 files to use Literably. Please try using…" at bounding box center [840, 466] width 161 height 161
click at [412, 466] on icon at bounding box center [424, 478] width 73 height 73
click at [437, 483] on icon "Microphone The Microphone is here when it is your turn to talk" at bounding box center [505, 499] width 242 height 121
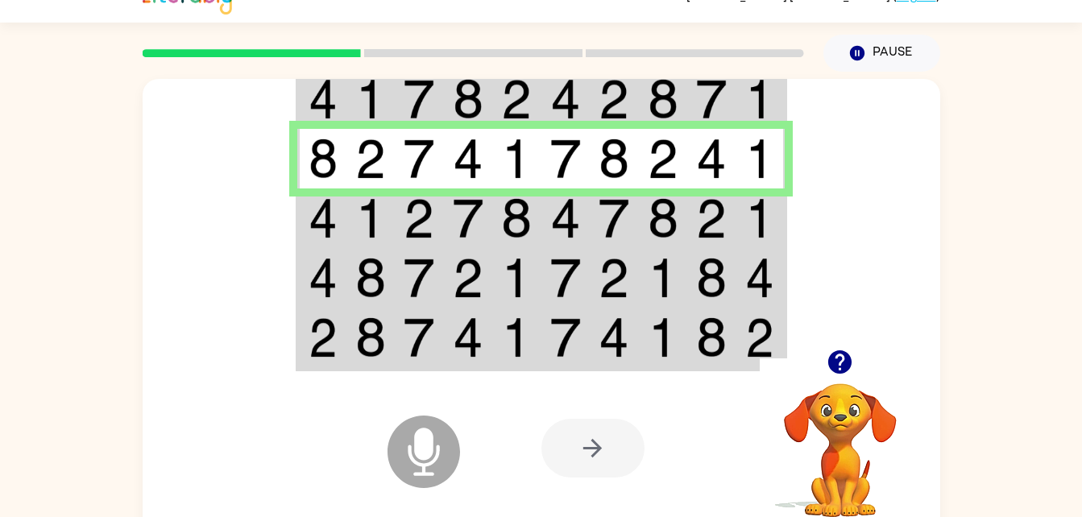
scroll to position [39, 0]
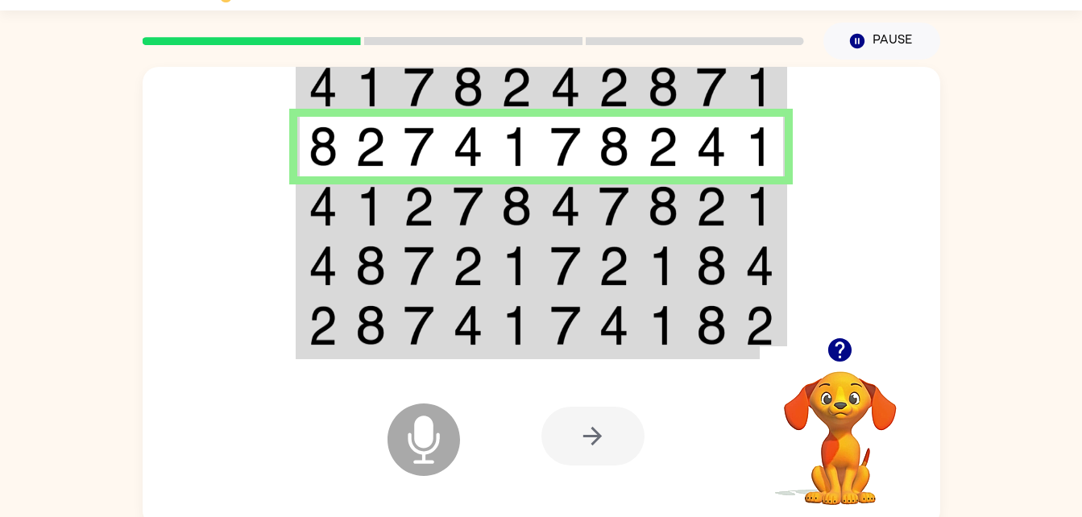
click at [698, 193] on img at bounding box center [711, 206] width 31 height 40
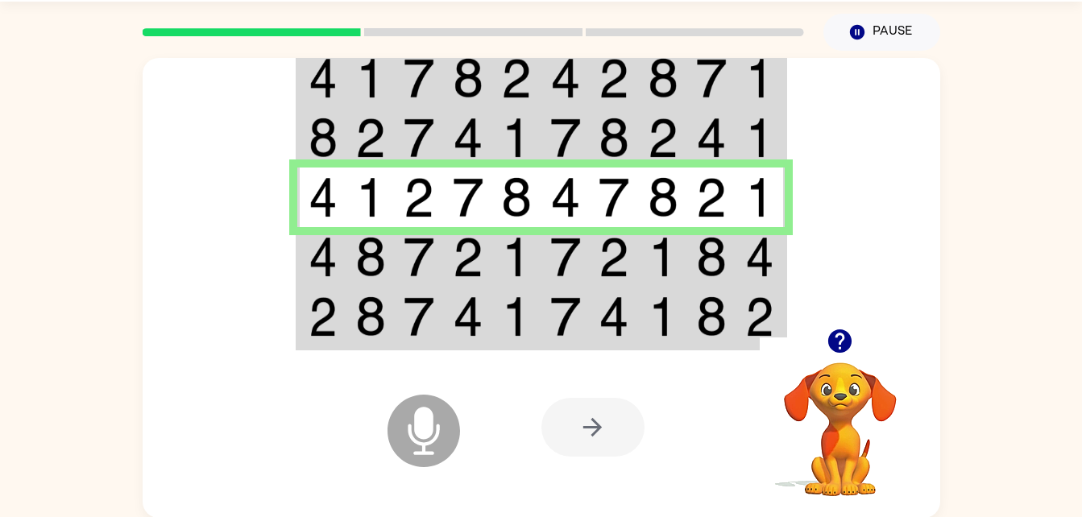
scroll to position [0, 0]
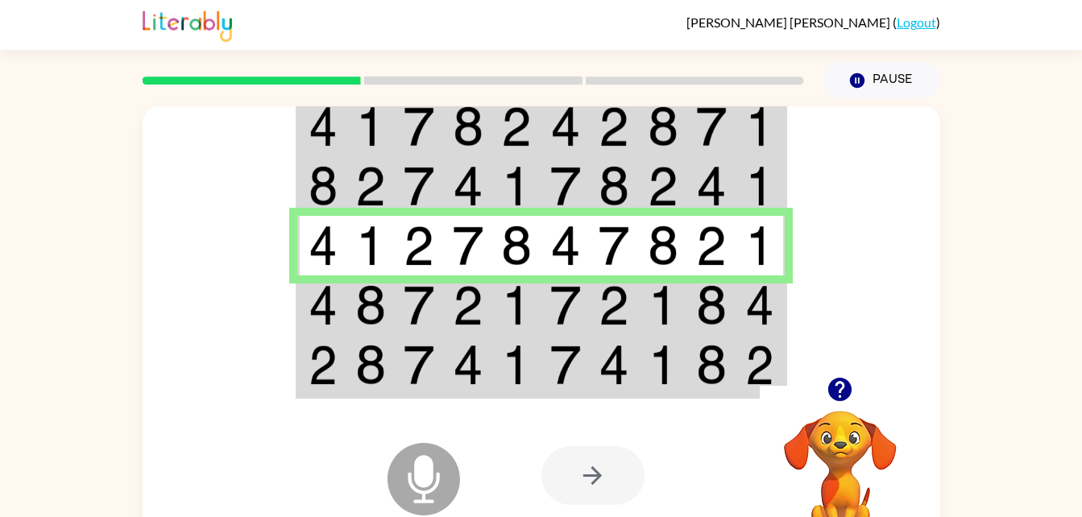
click at [781, 331] on td at bounding box center [760, 306] width 49 height 60
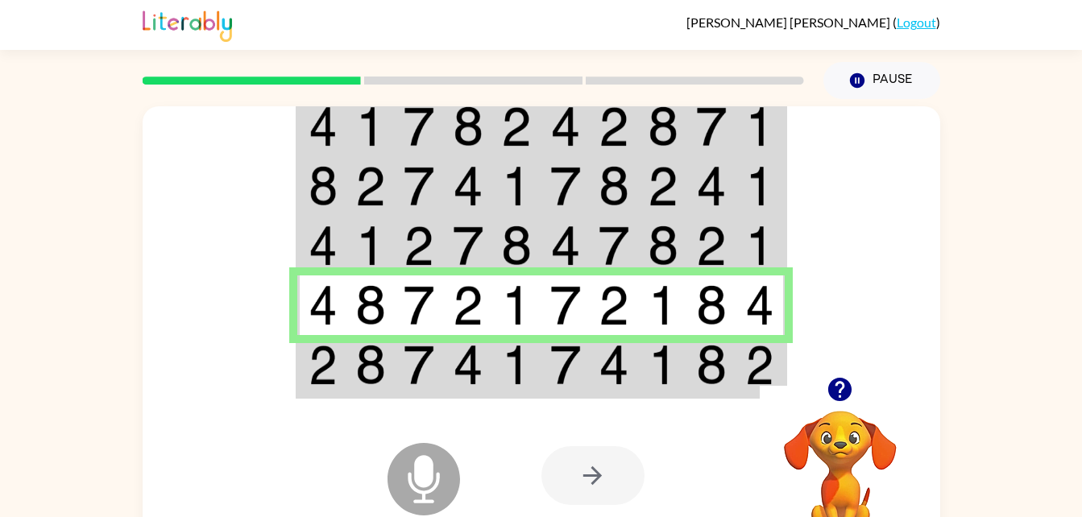
click at [763, 367] on img at bounding box center [759, 365] width 29 height 40
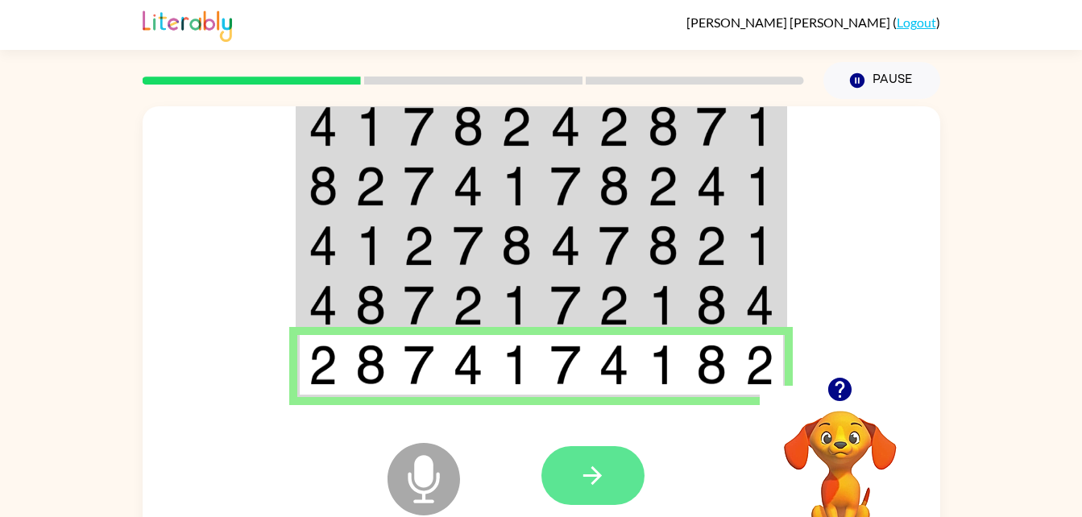
click at [592, 471] on icon "button" at bounding box center [593, 476] width 28 height 28
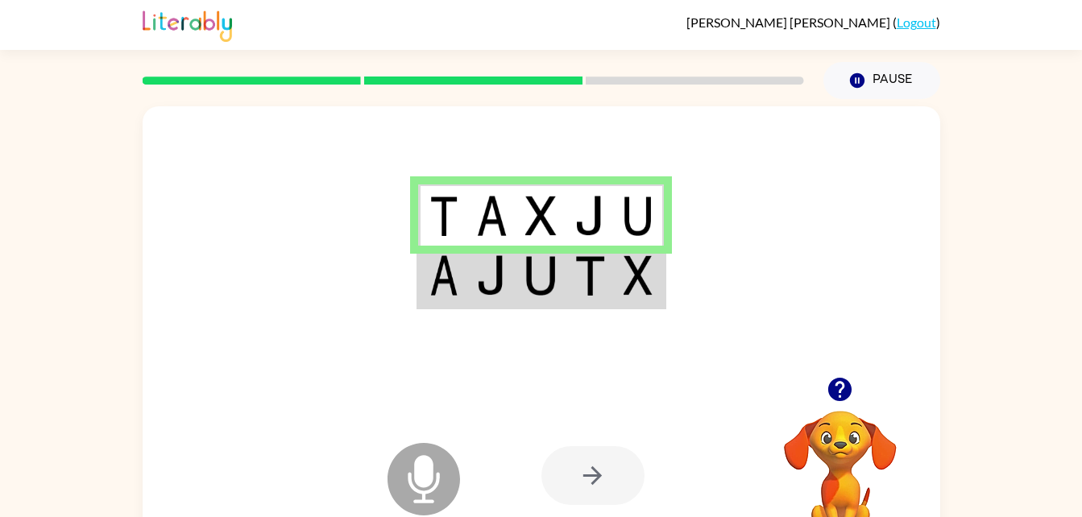
click at [355, 263] on div at bounding box center [542, 241] width 798 height 271
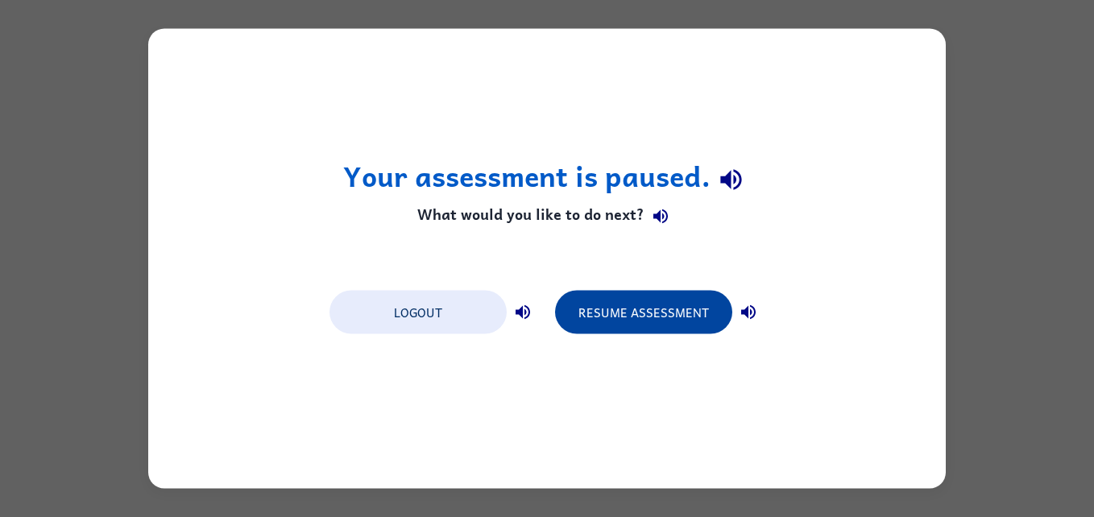
click at [683, 325] on button "Resume Assessment" at bounding box center [643, 313] width 177 height 44
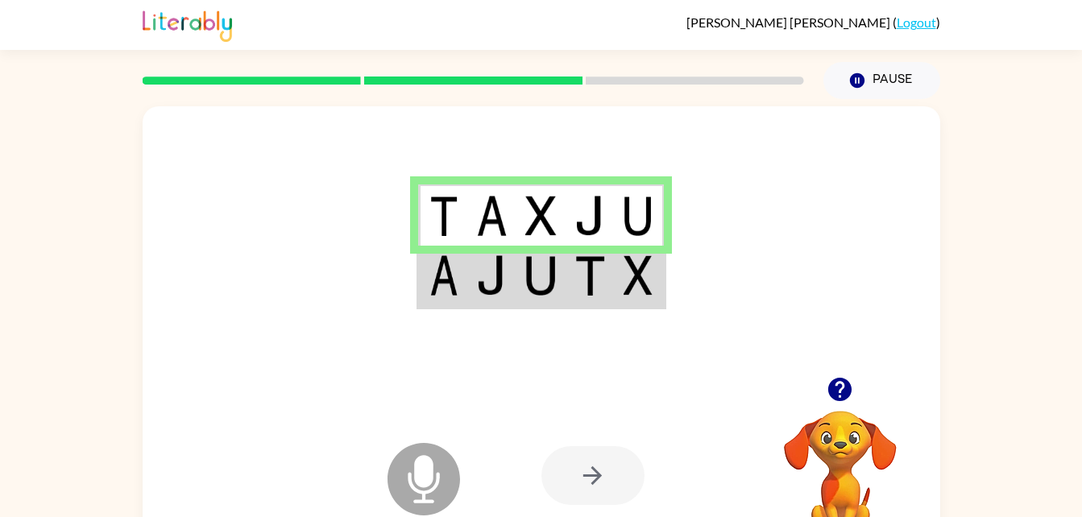
click at [460, 272] on td at bounding box center [442, 277] width 49 height 62
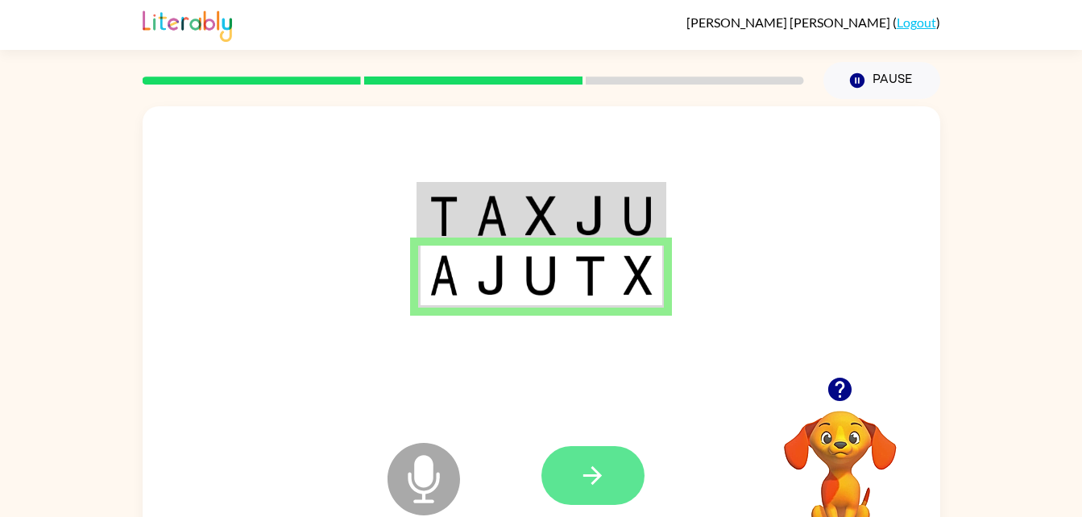
click at [595, 483] on icon "button" at bounding box center [593, 476] width 28 height 28
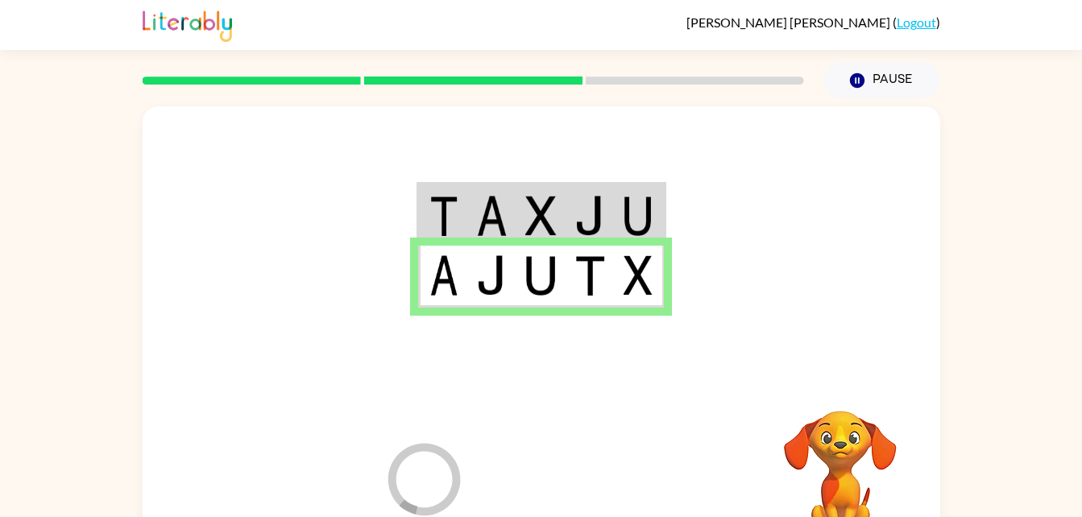
click at [832, 453] on video "Your browser must support playing .mp4 files to use Literably. Please try using…" at bounding box center [840, 466] width 161 height 161
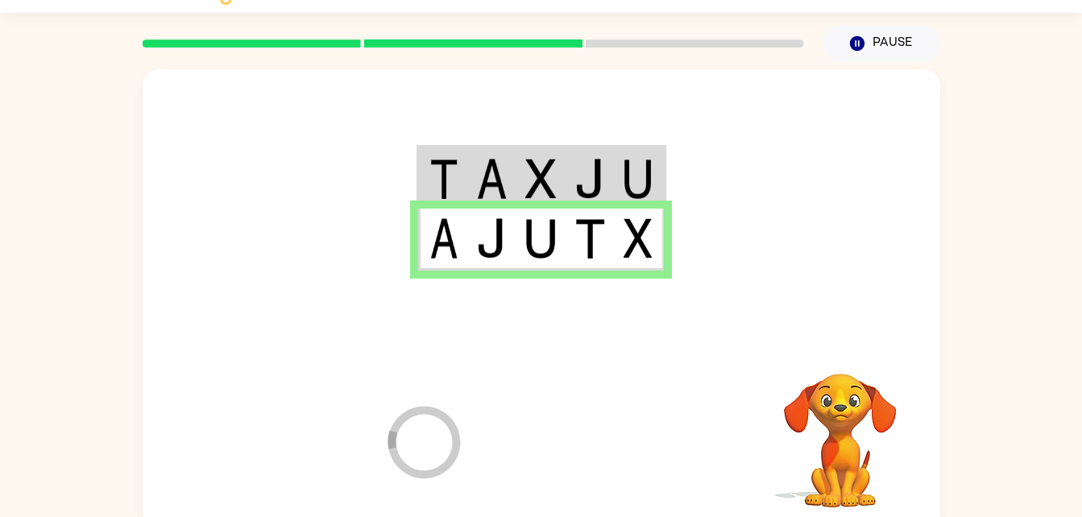
scroll to position [44, 0]
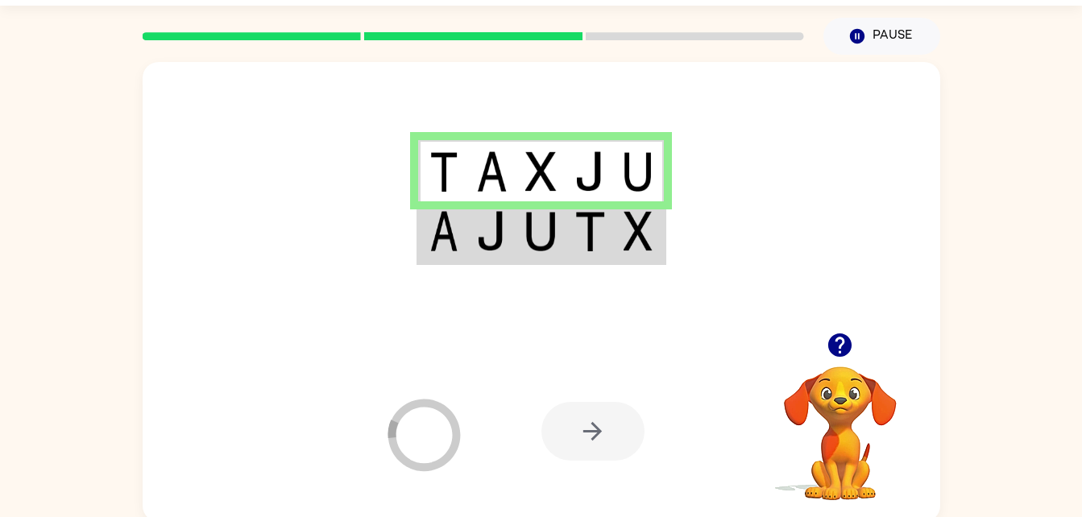
click at [727, 285] on div at bounding box center [542, 197] width 798 height 271
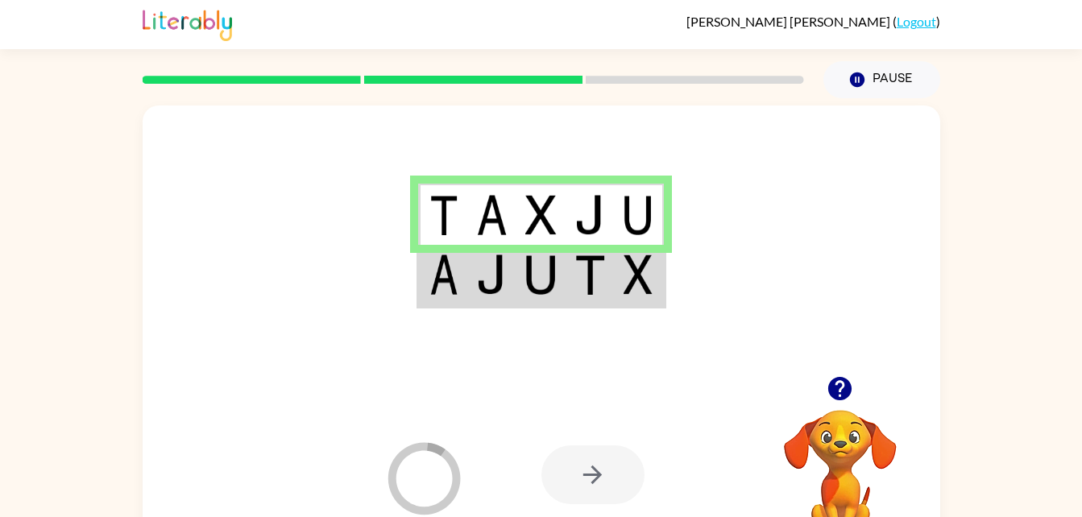
scroll to position [0, 0]
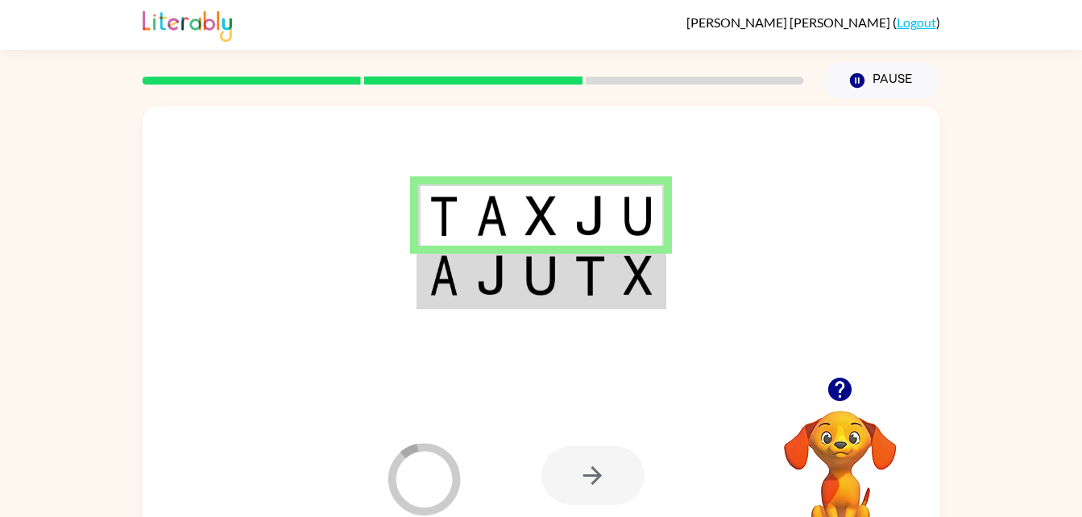
click at [478, 283] on img at bounding box center [491, 275] width 31 height 40
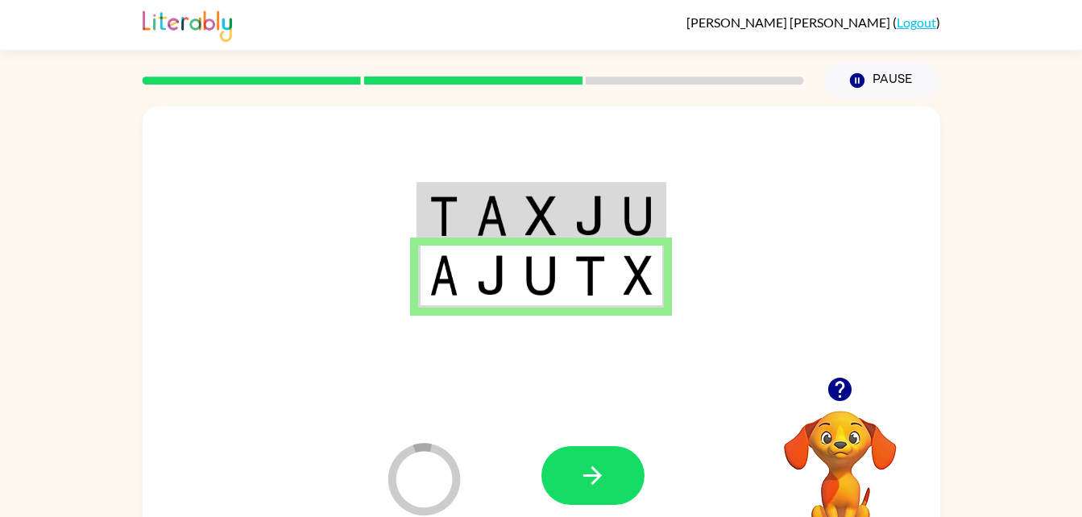
scroll to position [49, 0]
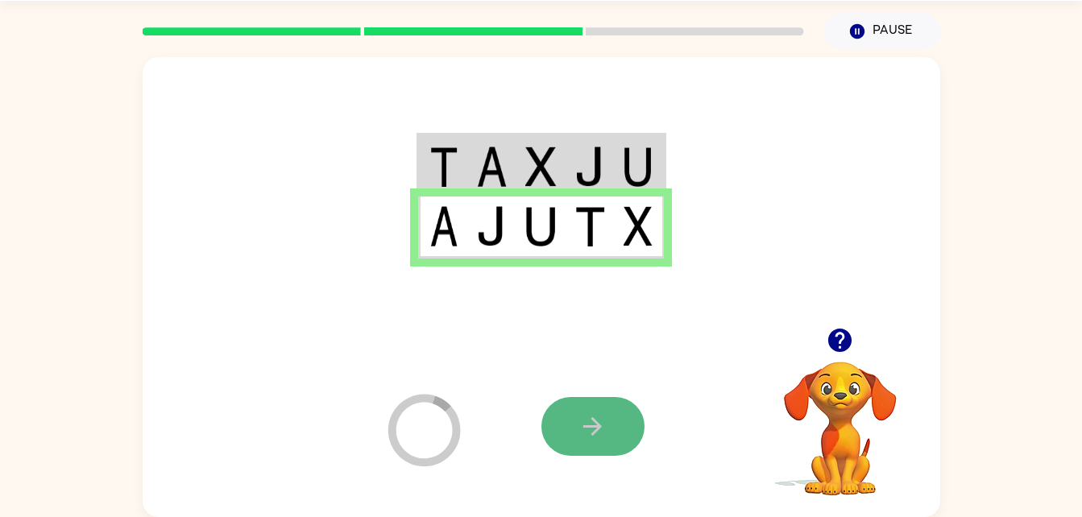
click at [591, 421] on icon "button" at bounding box center [593, 427] width 28 height 28
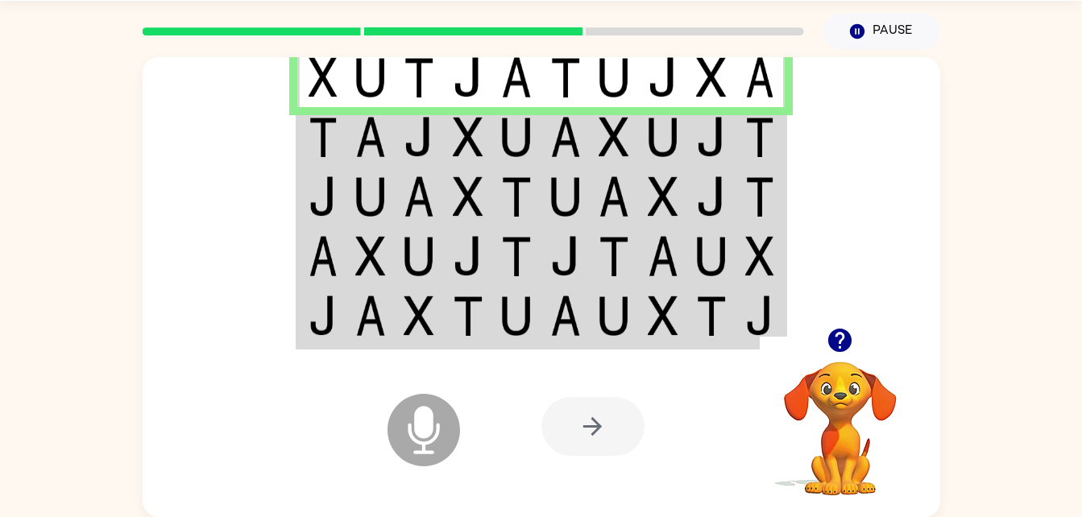
click at [587, 116] on td at bounding box center [565, 137] width 49 height 60
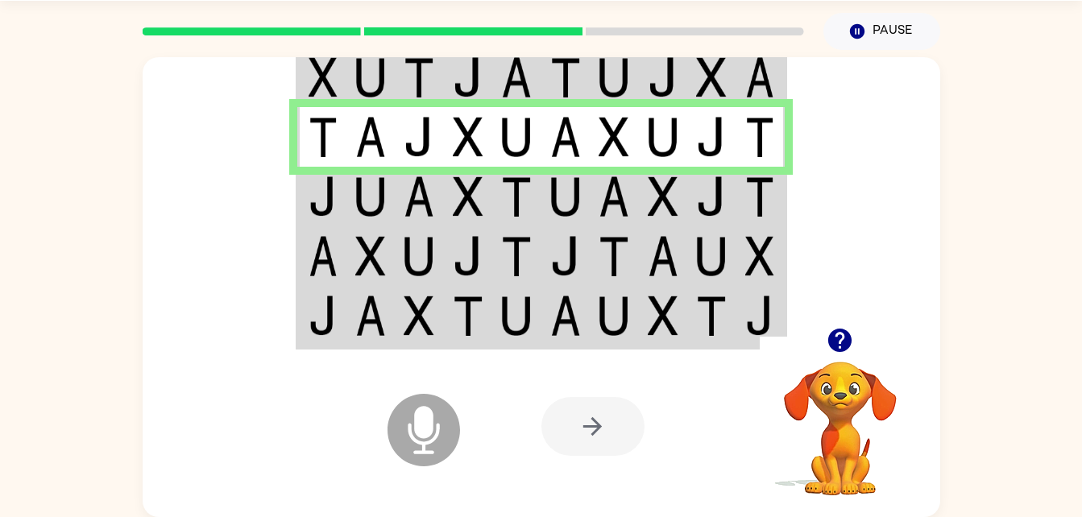
click at [329, 179] on img at bounding box center [323, 196] width 29 height 40
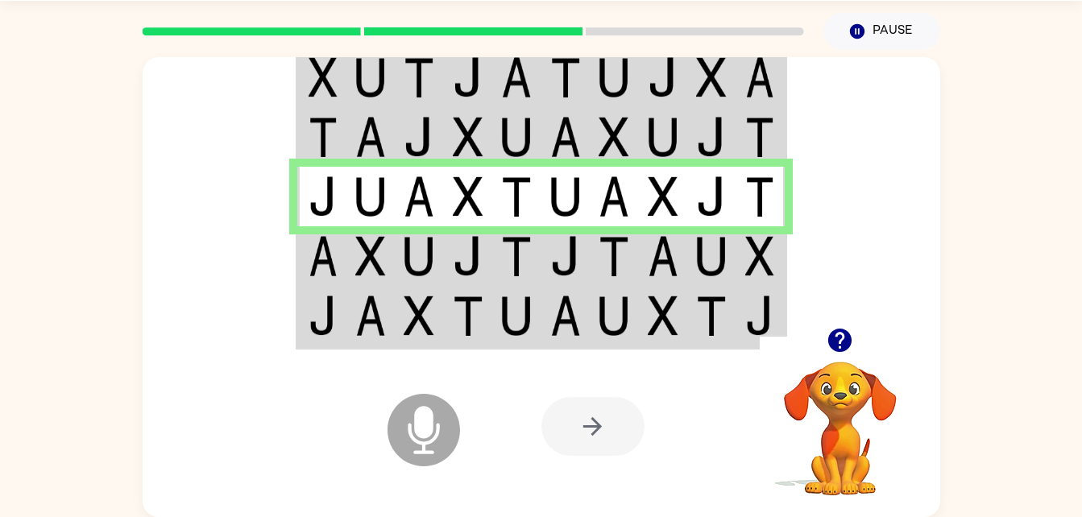
click at [358, 258] on img at bounding box center [370, 256] width 31 height 40
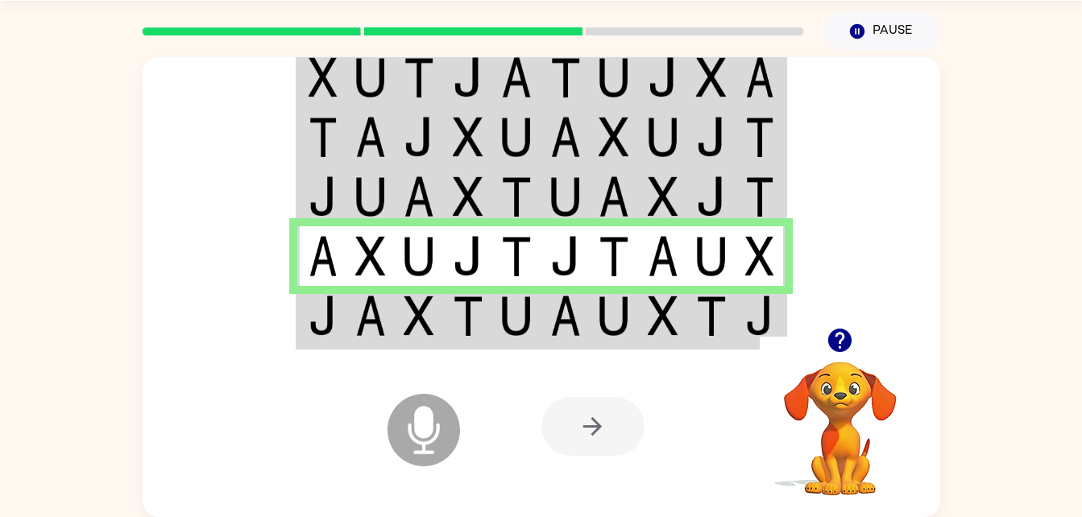
click at [297, 297] on td at bounding box center [321, 317] width 49 height 62
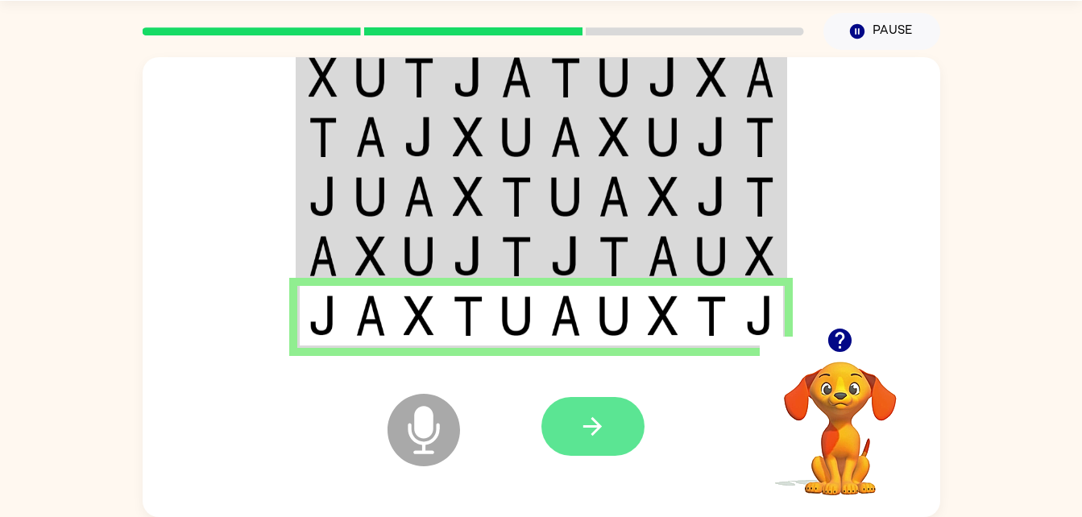
click at [593, 450] on button "button" at bounding box center [592, 426] width 103 height 59
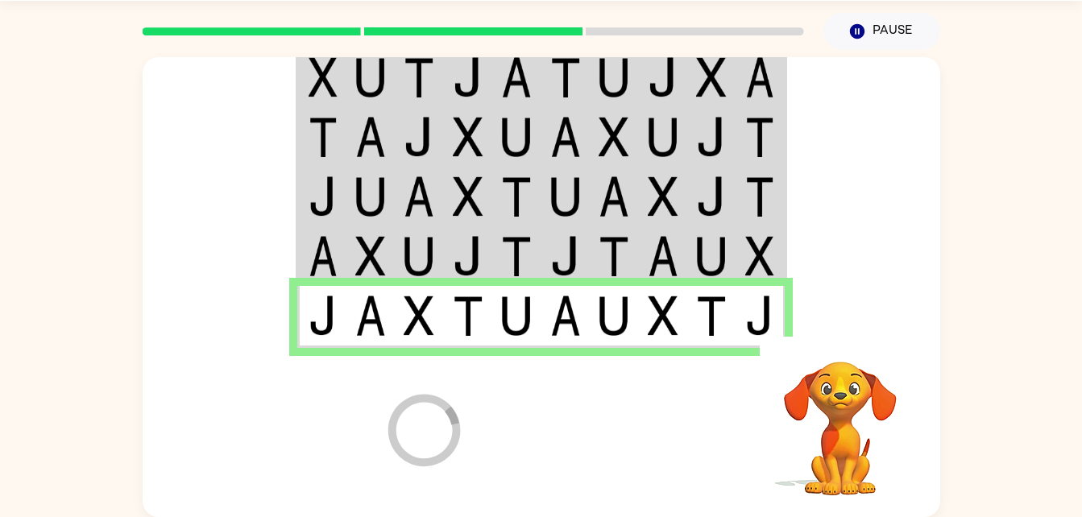
scroll to position [20, 0]
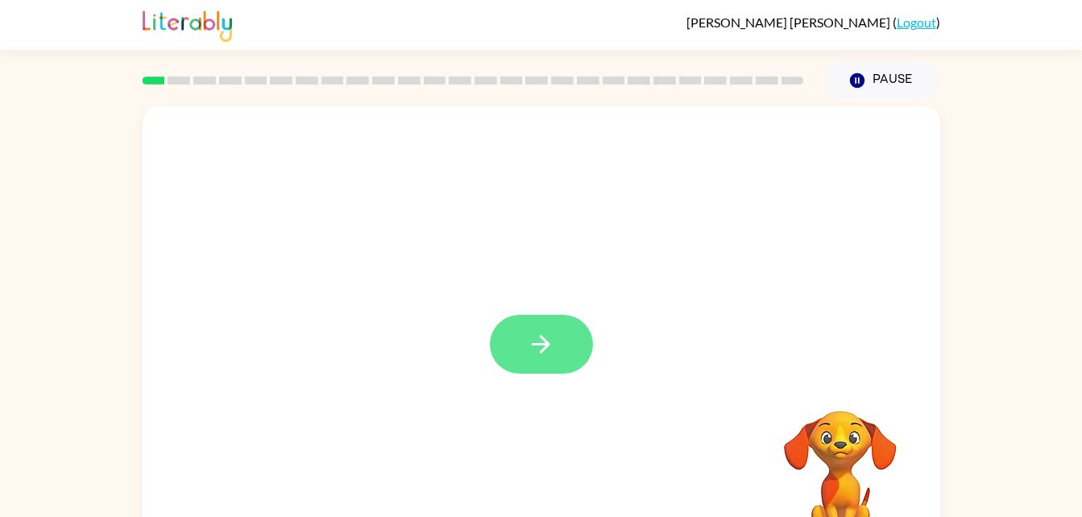
click at [522, 346] on button "button" at bounding box center [541, 344] width 103 height 59
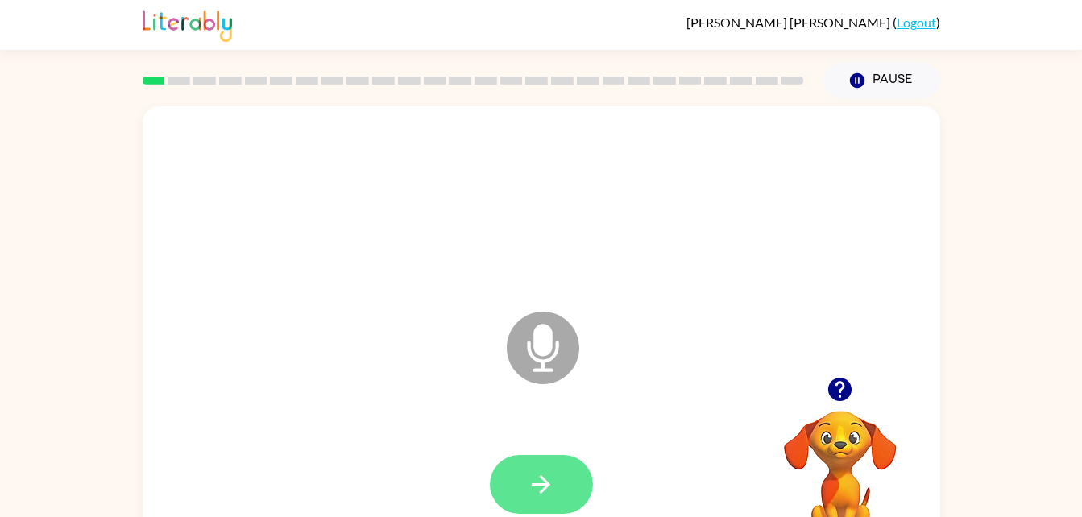
click at [530, 503] on button "button" at bounding box center [541, 484] width 103 height 59
click at [567, 475] on button "button" at bounding box center [541, 484] width 103 height 59
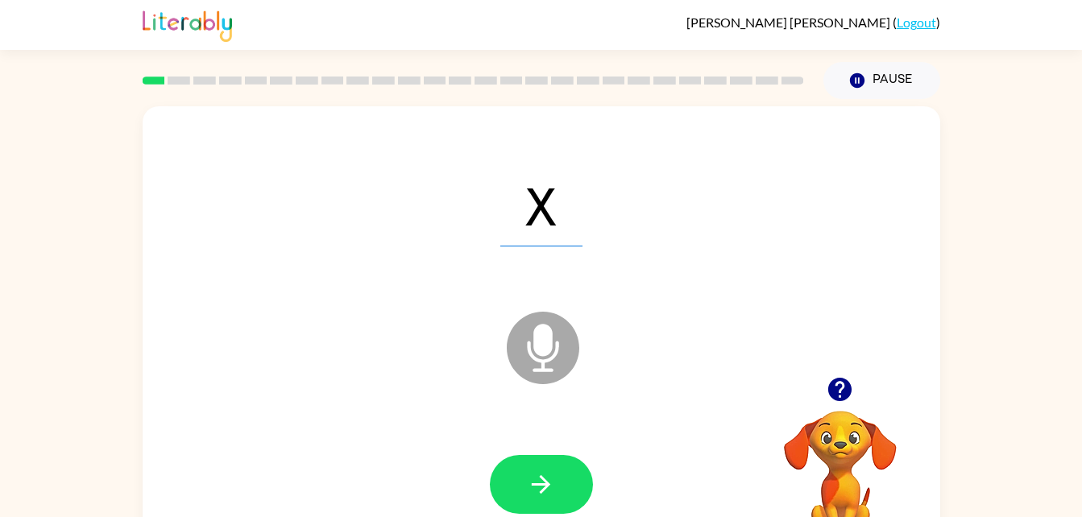
click at [498, 351] on div "X Microphone The Microphone is here when it is your turn to talk" at bounding box center [542, 336] width 798 height 460
click at [515, 367] on icon at bounding box center [543, 348] width 73 height 73
click at [514, 366] on icon at bounding box center [543, 348] width 73 height 73
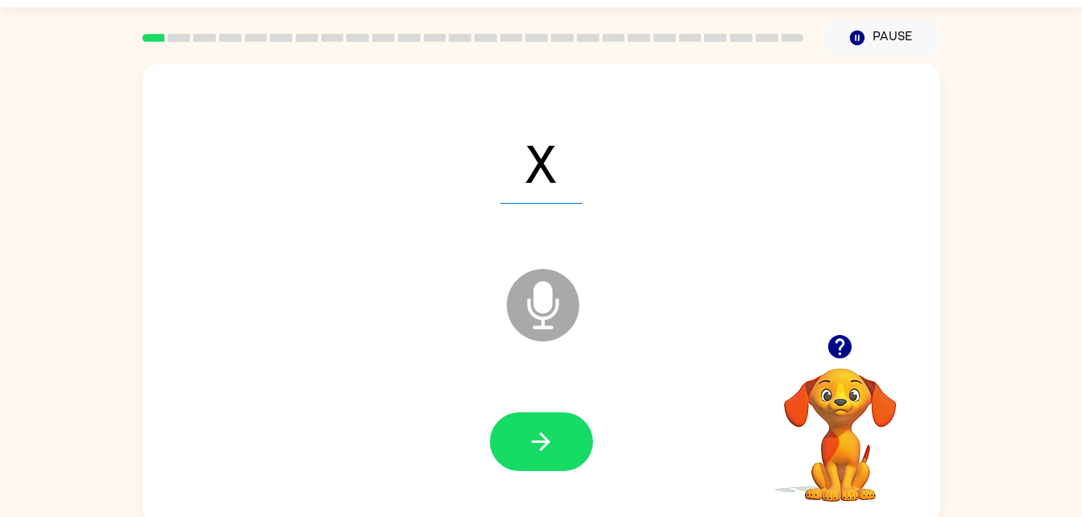
scroll to position [49, 0]
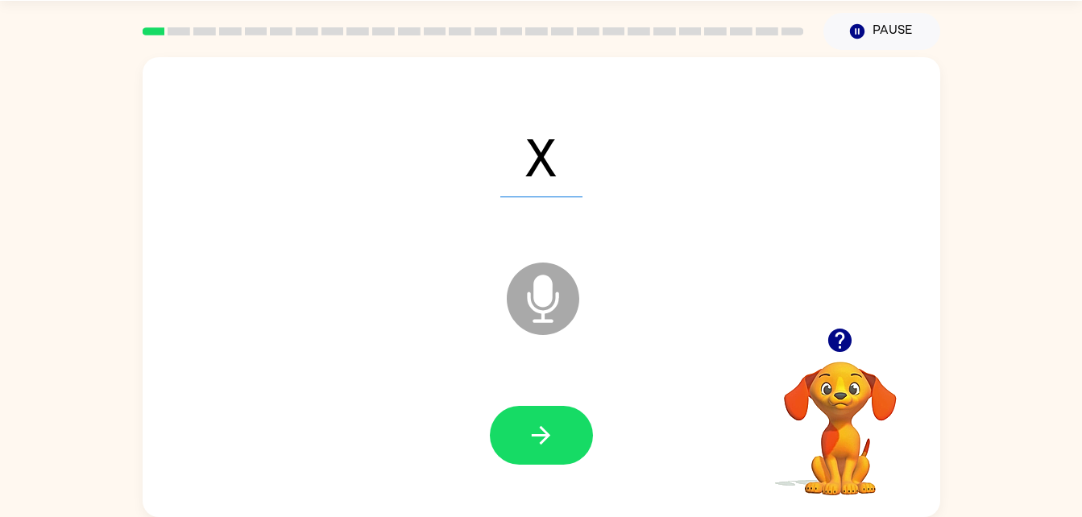
click at [510, 351] on icon "Microphone The Microphone is here when it is your turn to talk" at bounding box center [624, 319] width 242 height 121
click at [528, 351] on icon "Microphone The Microphone is here when it is your turn to talk" at bounding box center [624, 319] width 242 height 121
click at [508, 327] on icon "Microphone The Microphone is here when it is your turn to talk" at bounding box center [624, 319] width 242 height 121
click at [540, 317] on icon at bounding box center [543, 299] width 73 height 73
click at [536, 316] on icon at bounding box center [543, 299] width 73 height 73
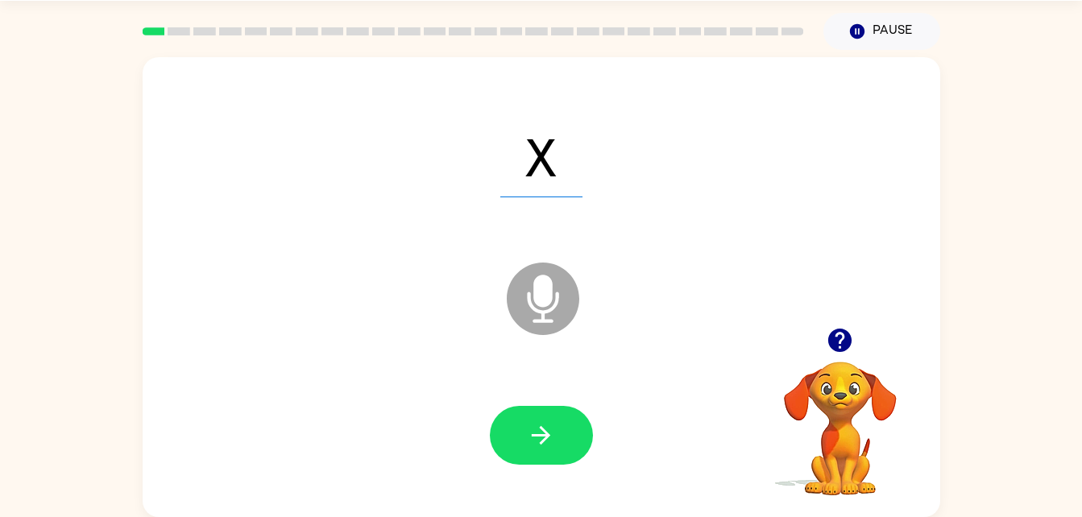
click at [529, 311] on icon at bounding box center [543, 299] width 73 height 73
click at [527, 307] on icon at bounding box center [543, 299] width 73 height 73
click at [524, 308] on icon at bounding box center [543, 299] width 73 height 73
click at [527, 313] on icon at bounding box center [543, 299] width 73 height 73
click at [530, 315] on icon at bounding box center [543, 299] width 73 height 73
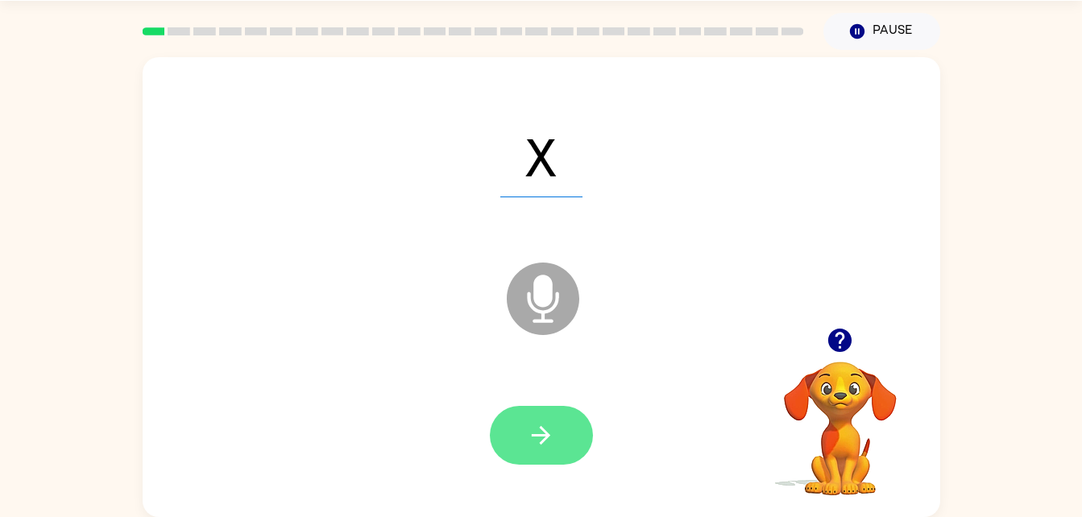
click at [545, 448] on icon "button" at bounding box center [541, 435] width 28 height 28
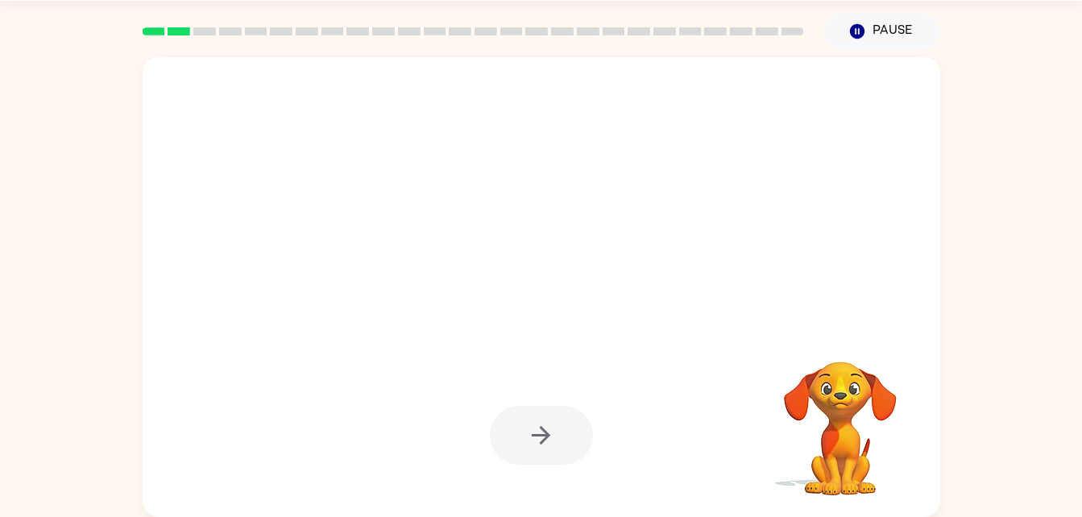
scroll to position [43, 0]
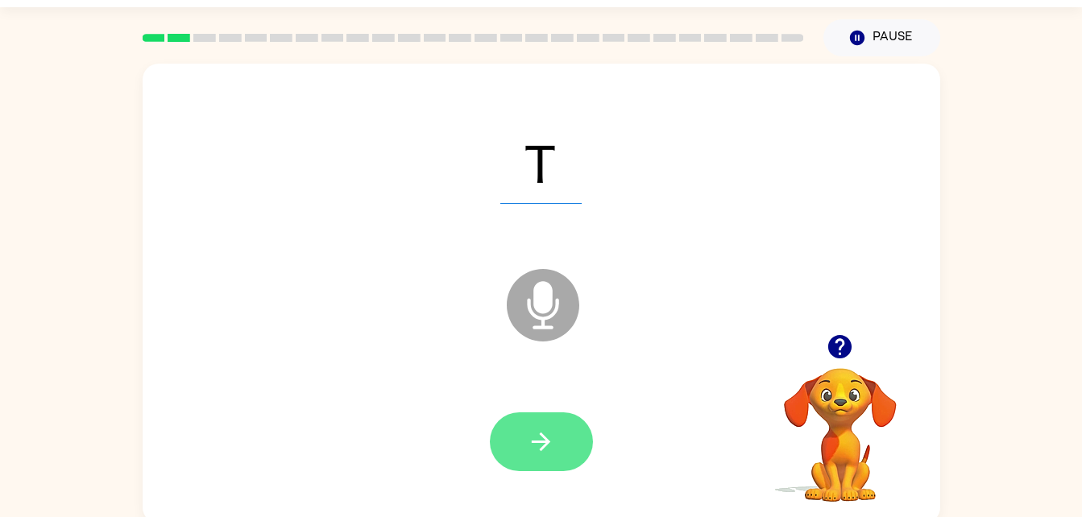
click at [540, 429] on icon "button" at bounding box center [541, 442] width 28 height 28
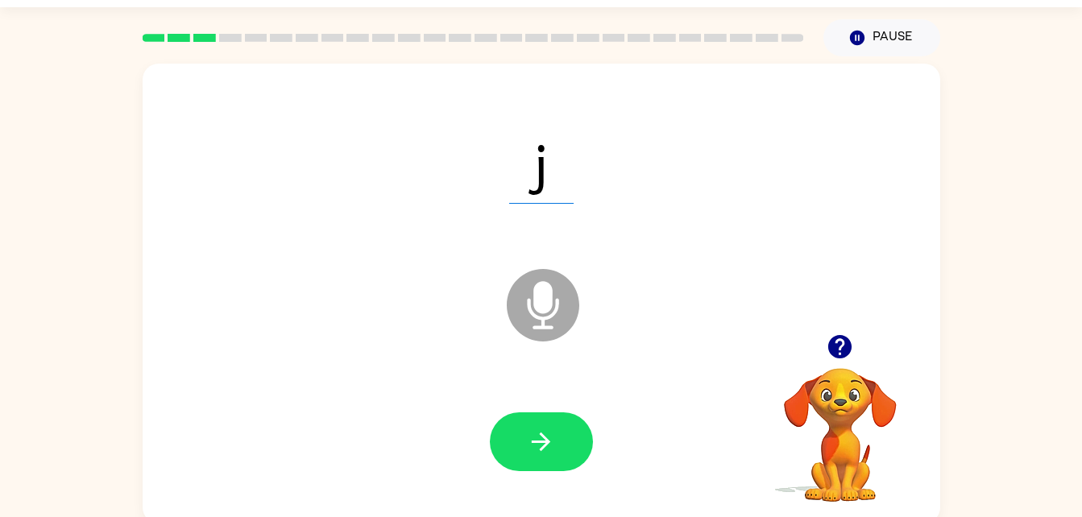
click at [581, 467] on div at bounding box center [541, 442] width 103 height 59
click at [536, 428] on icon "button" at bounding box center [541, 442] width 28 height 28
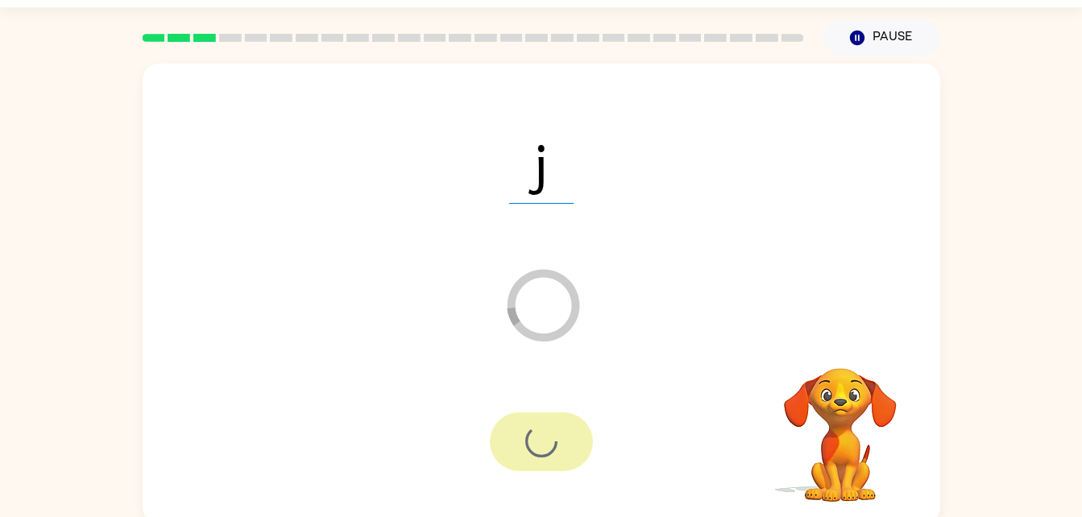
click at [1018, 242] on div "j Loader Your response is being sent to our graders Your browser must support p…" at bounding box center [541, 289] width 1082 height 467
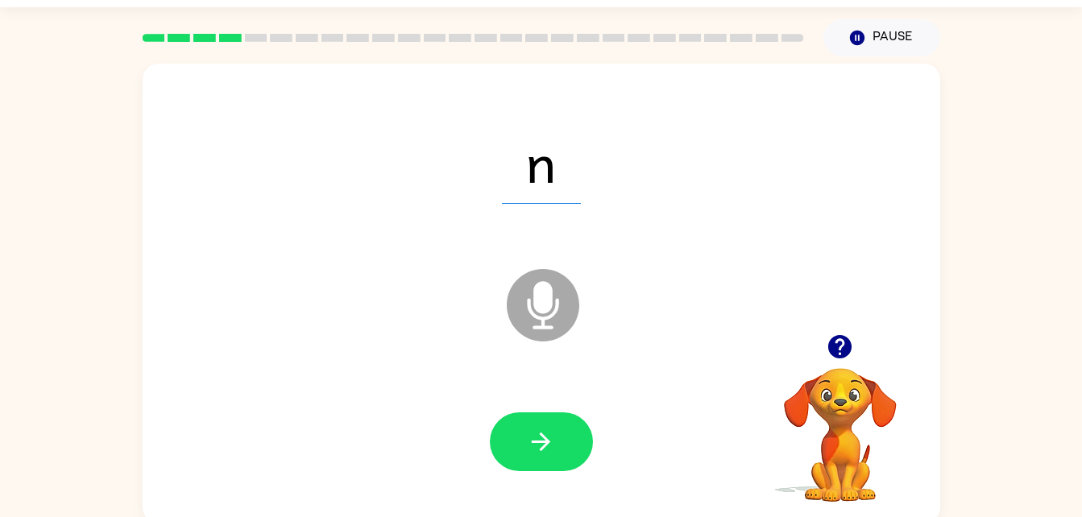
click at [557, 400] on div at bounding box center [541, 442] width 765 height 132
click at [553, 454] on icon "button" at bounding box center [541, 442] width 28 height 28
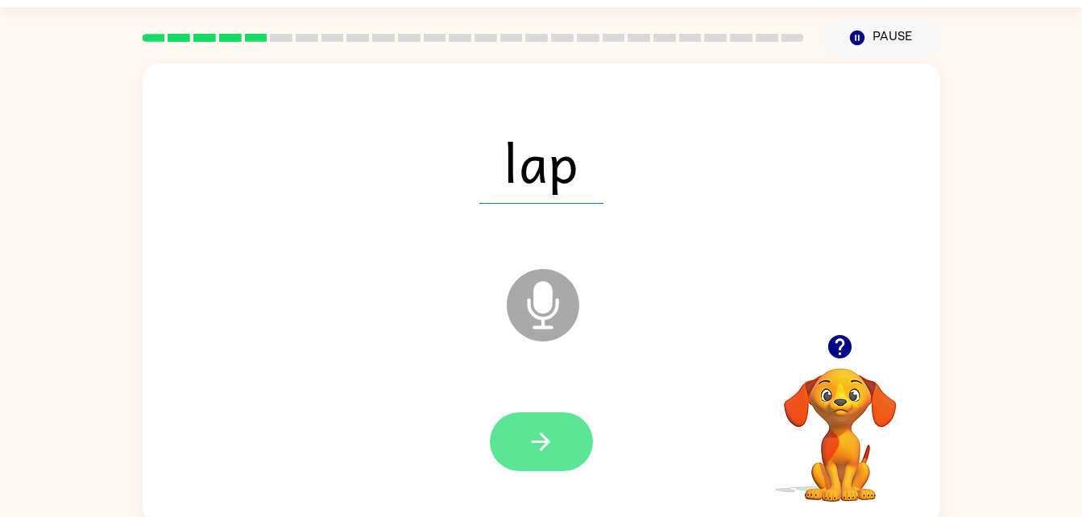
click at [557, 446] on button "button" at bounding box center [541, 442] width 103 height 59
click at [525, 443] on div at bounding box center [541, 442] width 103 height 59
click at [549, 447] on icon "button" at bounding box center [541, 442] width 28 height 28
click at [539, 432] on icon "button" at bounding box center [541, 442] width 28 height 28
click at [545, 463] on button "button" at bounding box center [541, 442] width 103 height 59
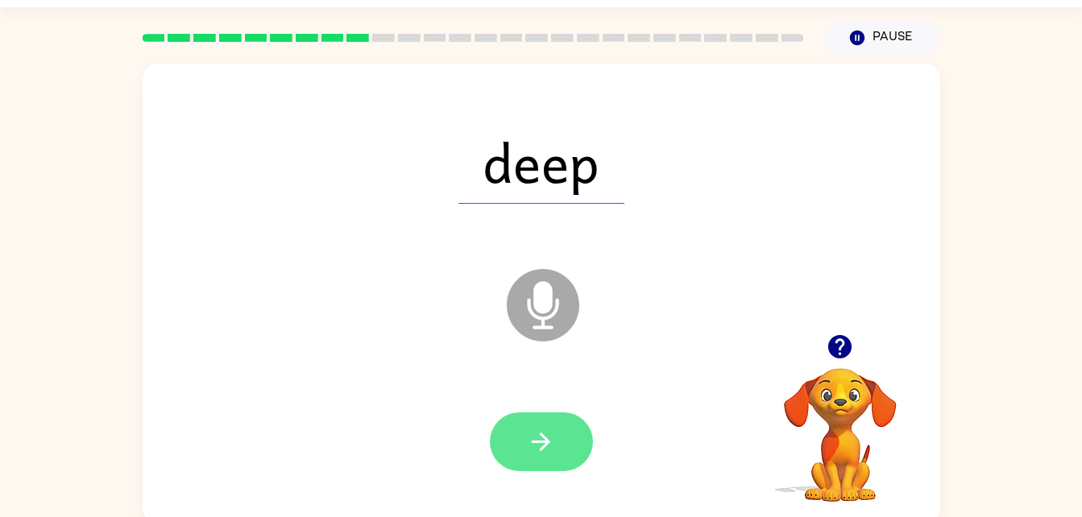
click at [547, 447] on icon "button" at bounding box center [541, 442] width 28 height 28
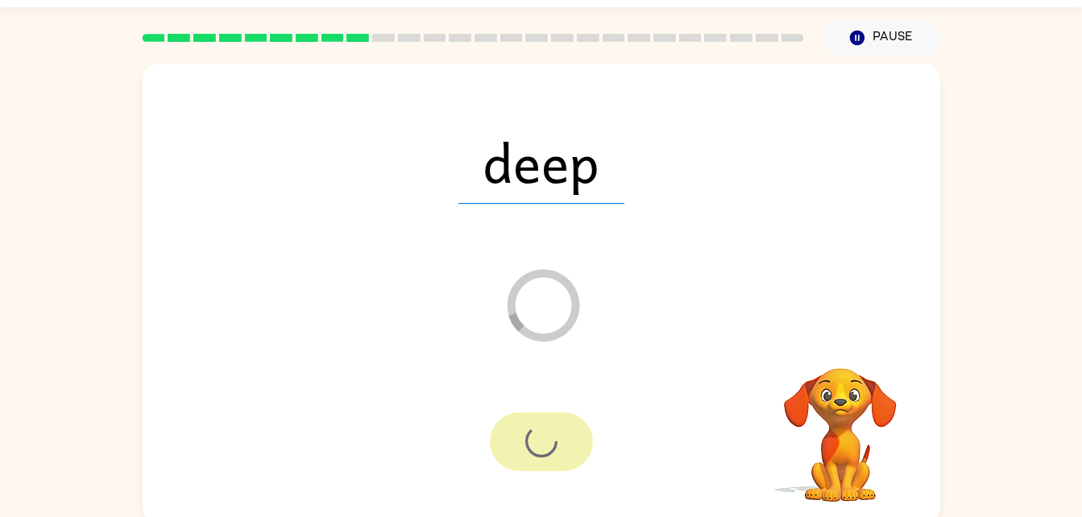
click at [562, 469] on div at bounding box center [541, 442] width 103 height 59
click at [561, 462] on div at bounding box center [541, 442] width 103 height 59
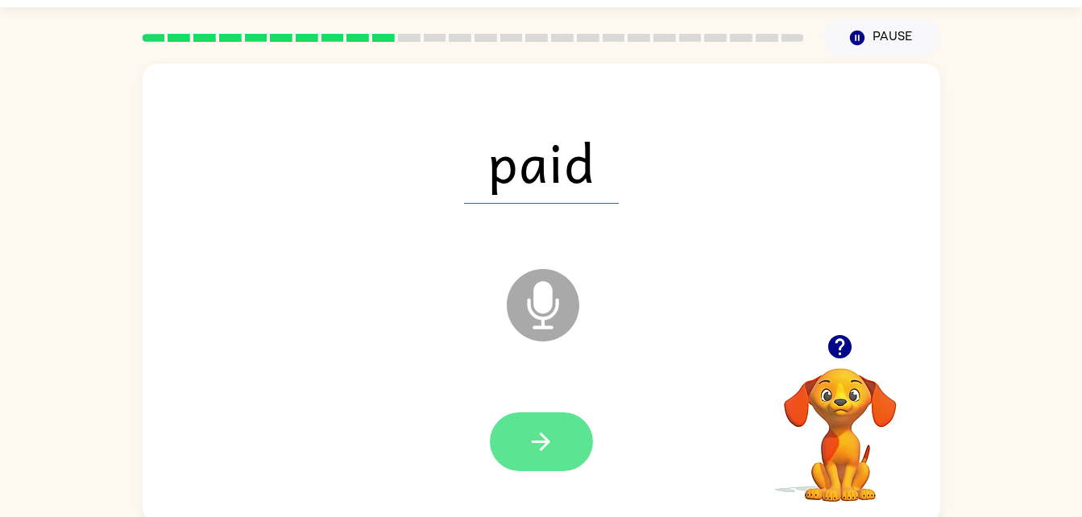
click at [526, 449] on button "button" at bounding box center [541, 442] width 103 height 59
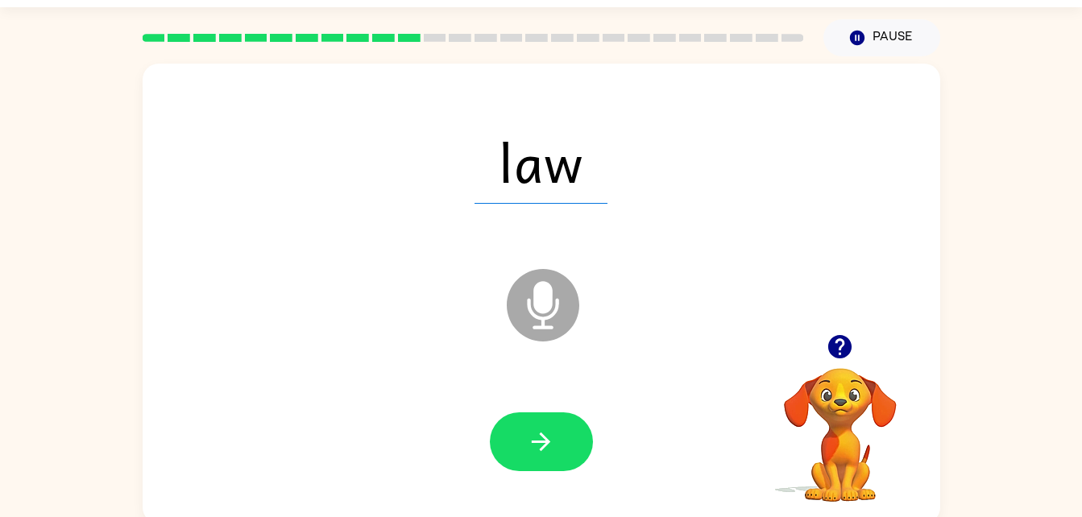
click at [500, 485] on div at bounding box center [541, 442] width 765 height 132
click at [559, 464] on button "button" at bounding box center [541, 442] width 103 height 59
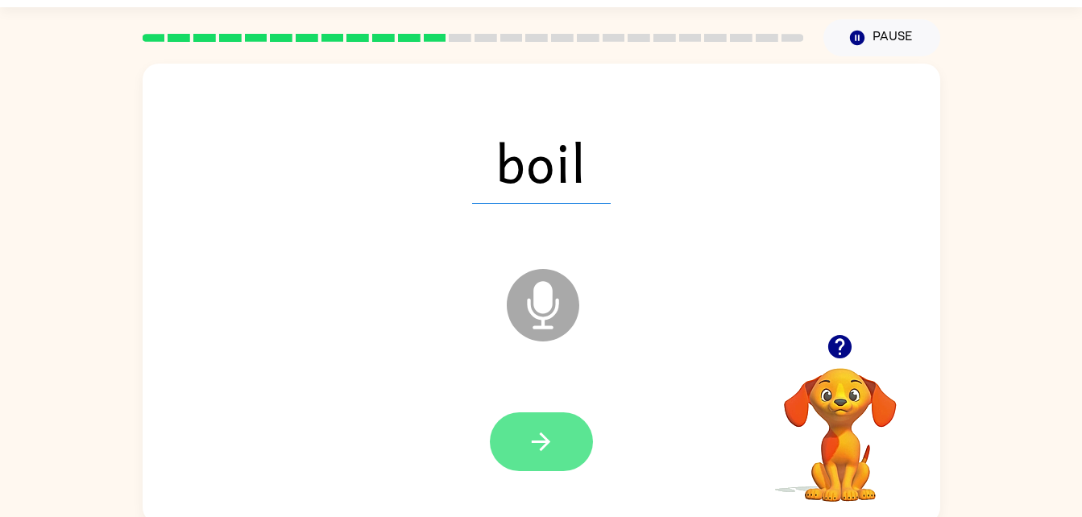
click at [529, 429] on icon "button" at bounding box center [541, 442] width 28 height 28
click at [556, 419] on button "button" at bounding box center [541, 442] width 103 height 59
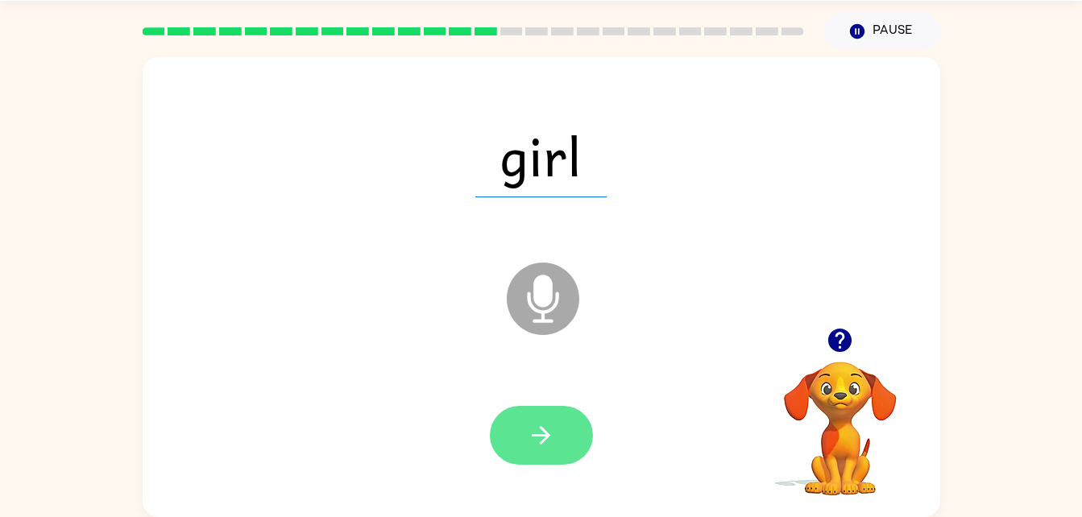
click at [567, 424] on button "button" at bounding box center [541, 435] width 103 height 59
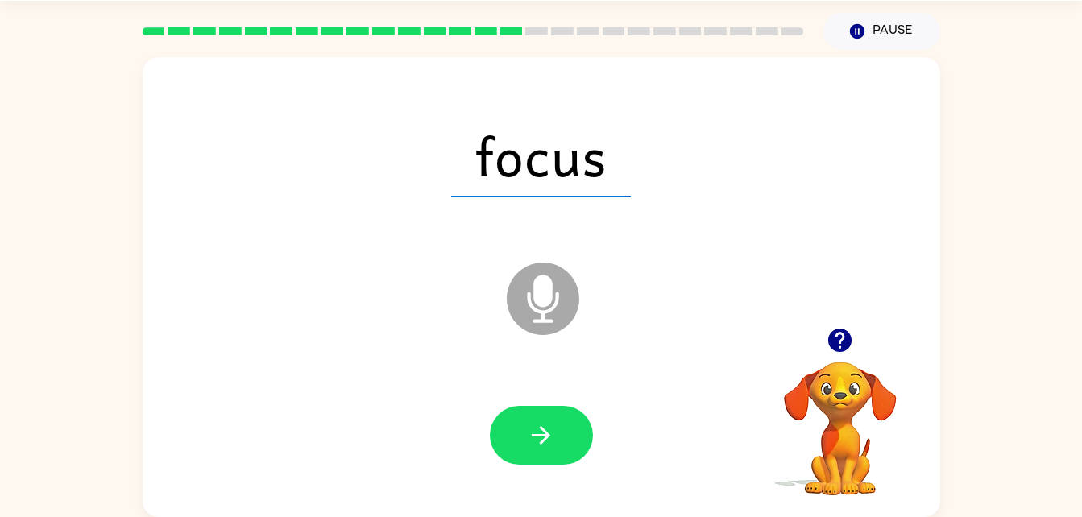
click at [482, 415] on div at bounding box center [541, 436] width 765 height 132
click at [571, 463] on button "button" at bounding box center [541, 435] width 103 height 59
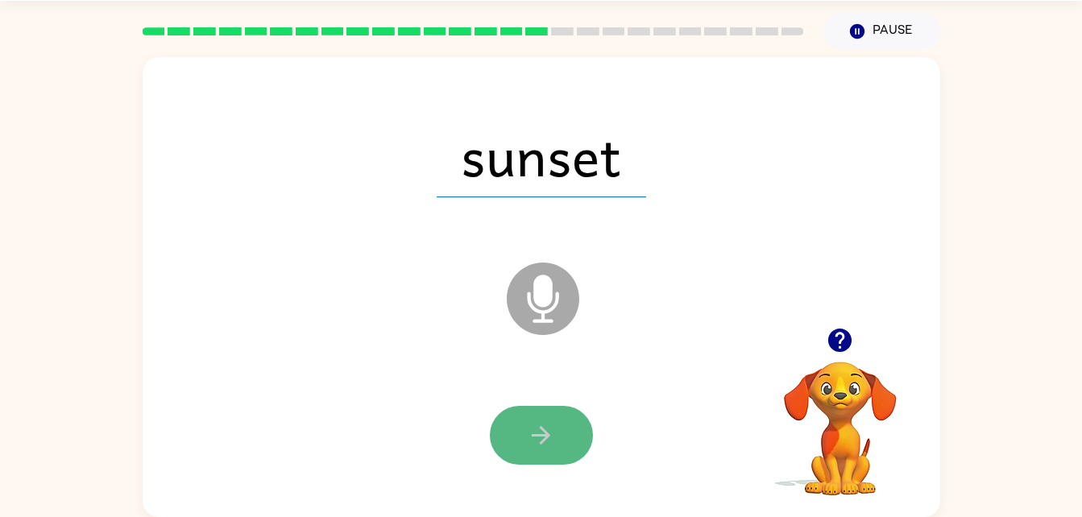
click at [529, 442] on icon "button" at bounding box center [541, 435] width 28 height 28
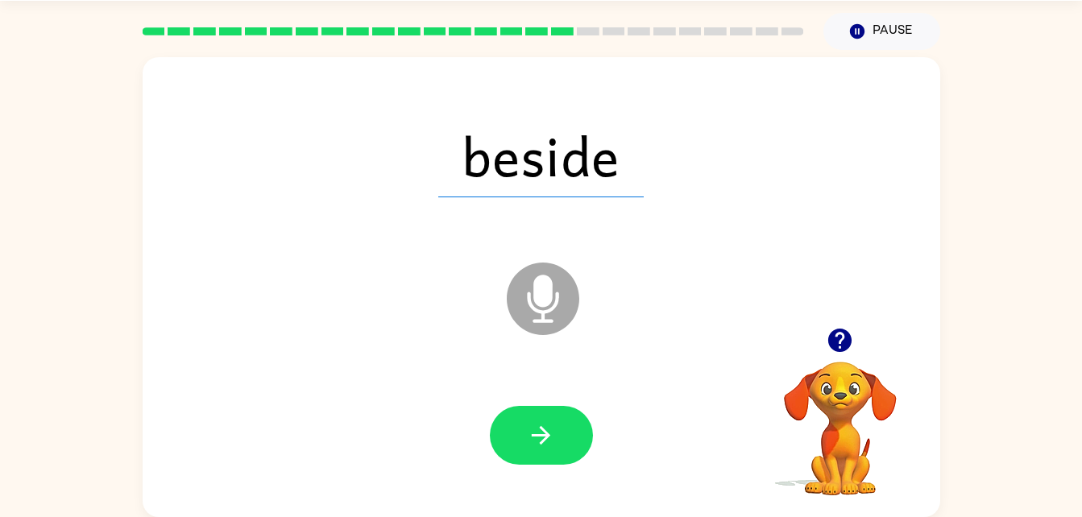
click at [539, 504] on div "beside Microphone The Microphone is here when it is your turn to talk" at bounding box center [542, 287] width 798 height 460
click at [547, 476] on div at bounding box center [541, 436] width 765 height 132
click at [530, 479] on div at bounding box center [541, 436] width 765 height 132
click at [544, 446] on icon "button" at bounding box center [541, 435] width 28 height 28
click at [521, 449] on div at bounding box center [541, 435] width 103 height 59
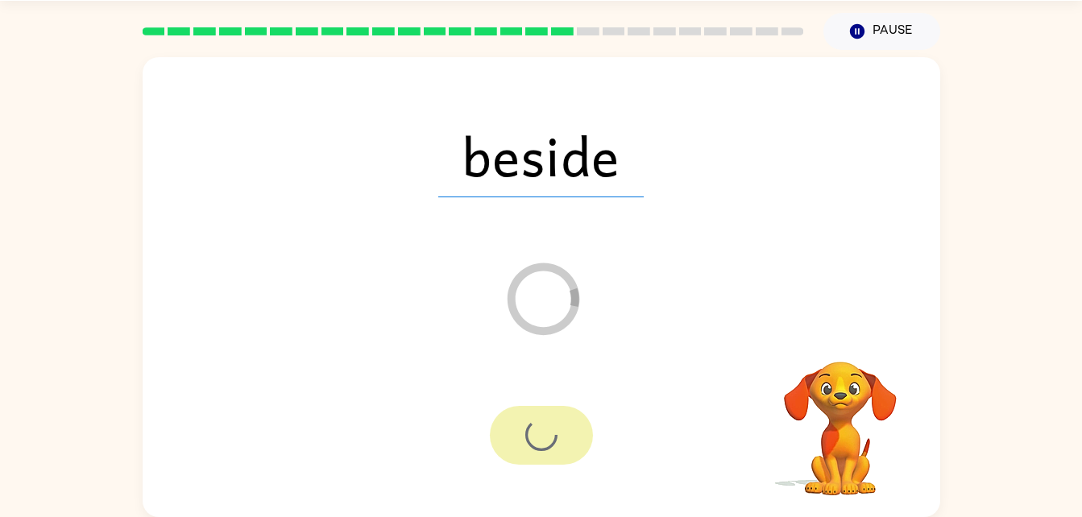
click at [504, 435] on div at bounding box center [541, 435] width 103 height 59
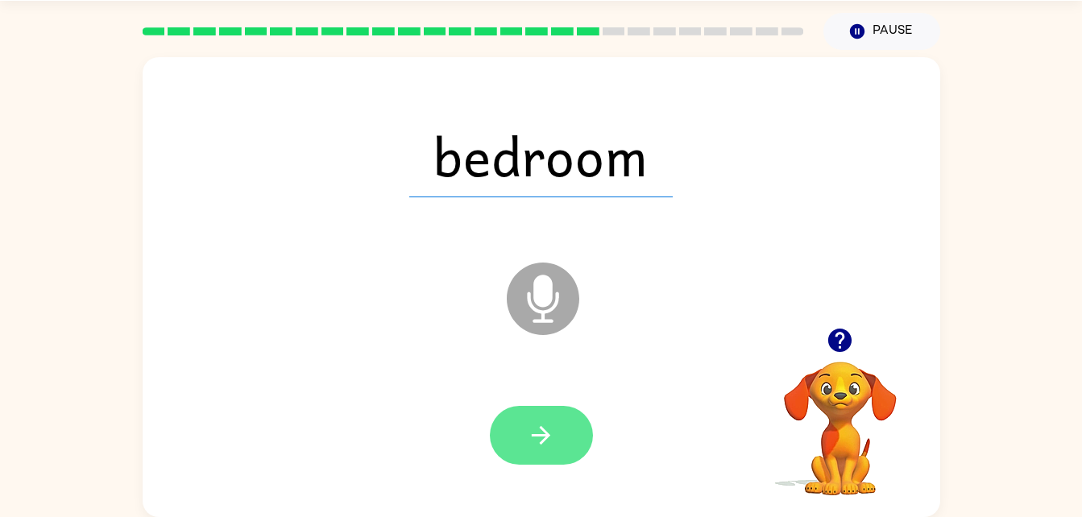
click at [501, 450] on button "button" at bounding box center [541, 435] width 103 height 59
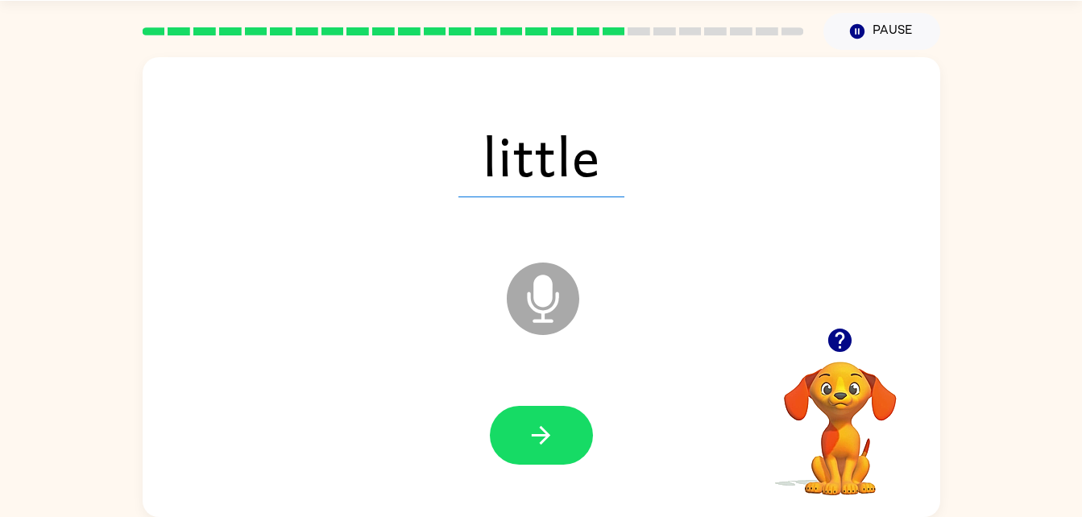
click at [458, 517] on div "little Microphone The Microphone is here when it is your turn to talk" at bounding box center [542, 287] width 798 height 460
click at [438, 517] on div "little Microphone The Microphone is here when it is your turn to talk" at bounding box center [542, 287] width 798 height 460
click at [525, 414] on button "button" at bounding box center [541, 435] width 103 height 59
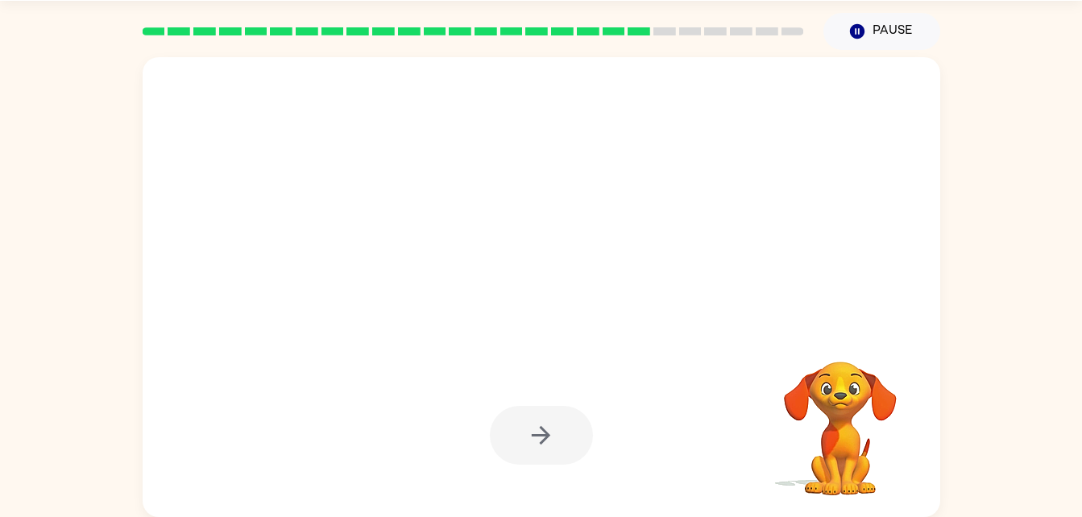
click at [1018, 242] on div "Your browser must support playing .mp4 files to use Literably. Please try using…" at bounding box center [541, 283] width 1082 height 467
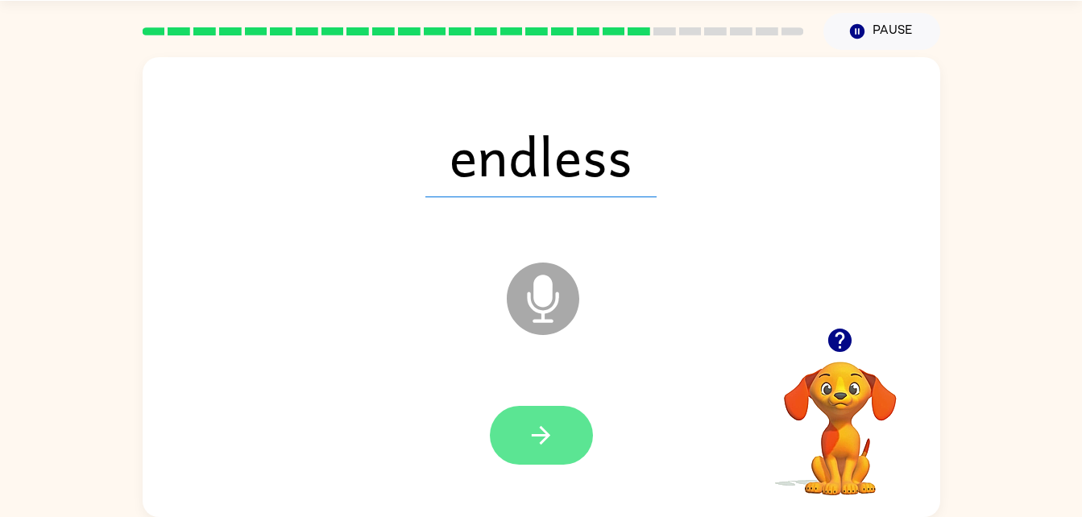
click at [547, 461] on button "button" at bounding box center [541, 435] width 103 height 59
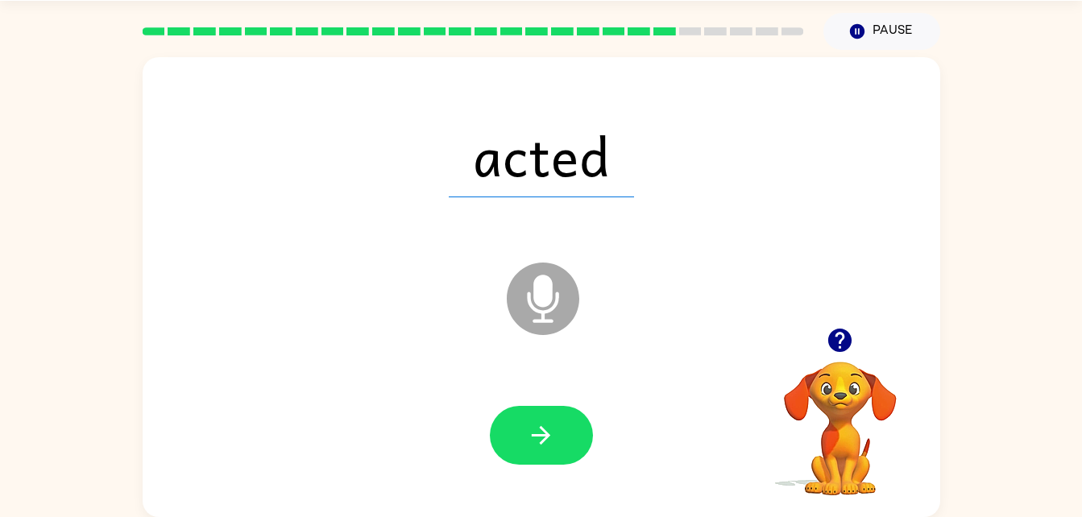
click at [1018, 242] on div "acted Microphone The Microphone is here when it is your turn to talk Your brows…" at bounding box center [541, 283] width 1082 height 467
click at [590, 413] on div at bounding box center [541, 435] width 103 height 59
click at [493, 468] on div at bounding box center [541, 436] width 765 height 132
click at [553, 431] on icon "button" at bounding box center [541, 435] width 28 height 28
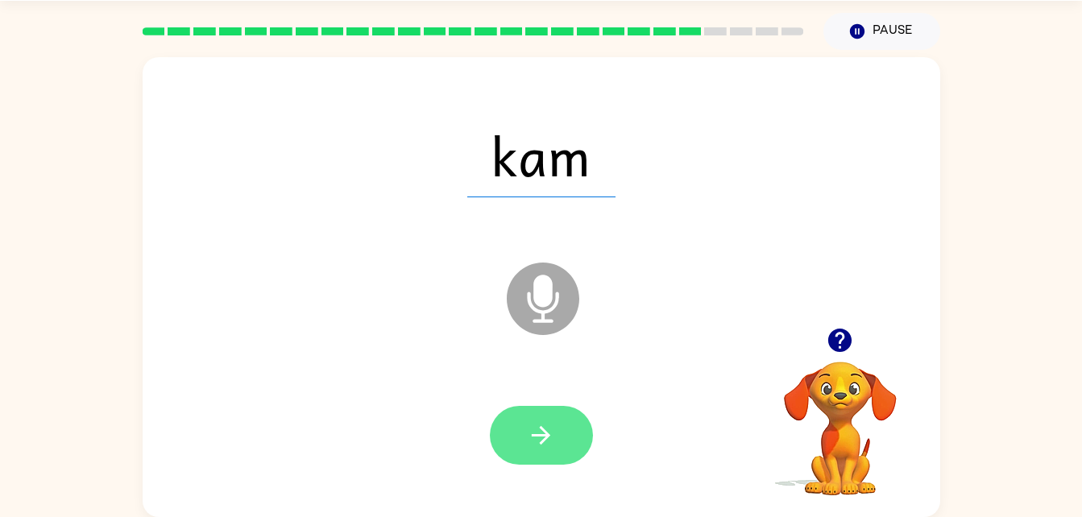
click at [546, 435] on icon "button" at bounding box center [541, 435] width 19 height 19
click at [537, 438] on icon "button" at bounding box center [541, 435] width 28 height 28
click at [528, 417] on button "button" at bounding box center [541, 435] width 103 height 59
click at [554, 463] on button "button" at bounding box center [541, 435] width 103 height 59
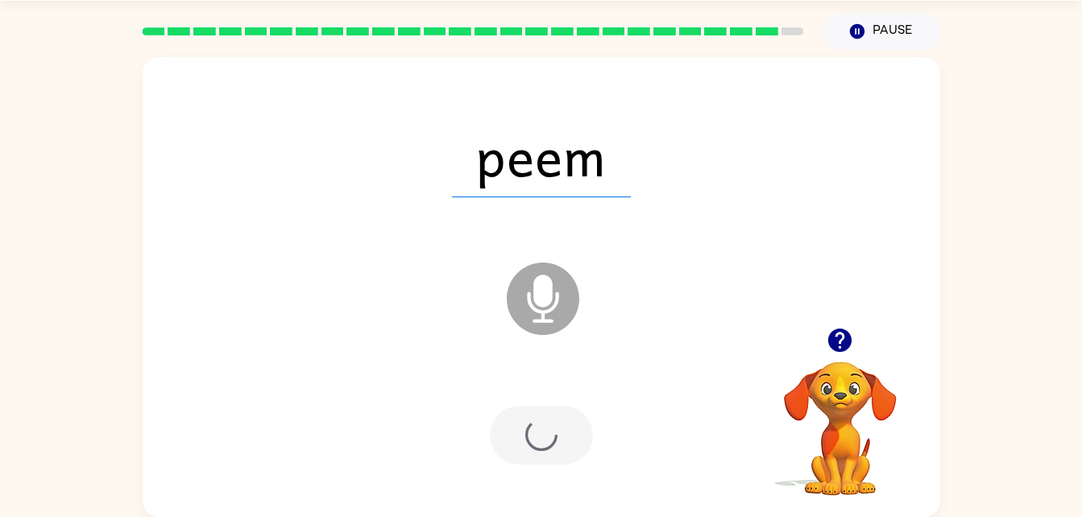
click at [533, 423] on div at bounding box center [541, 435] width 103 height 59
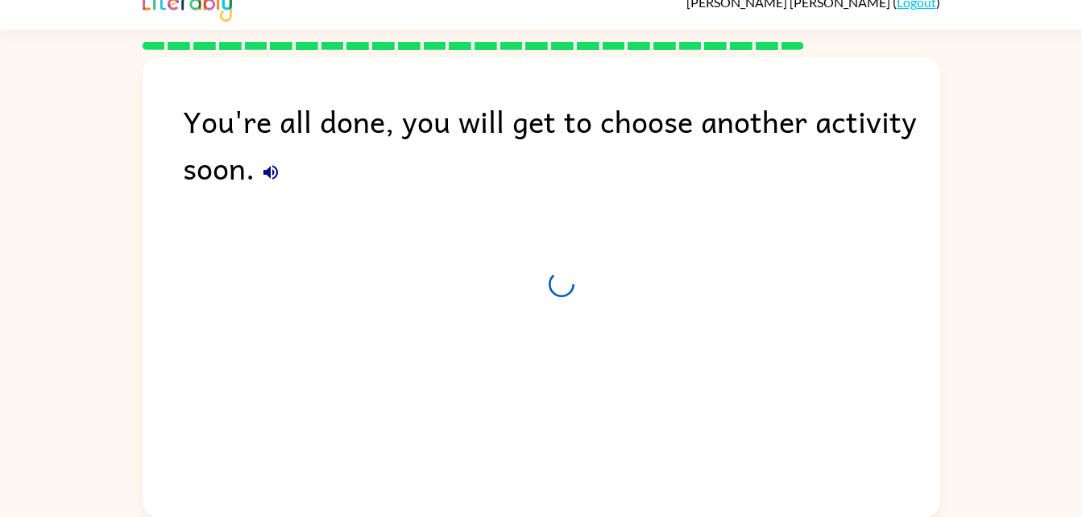
scroll to position [20, 0]
